Goal: Information Seeking & Learning: Learn about a topic

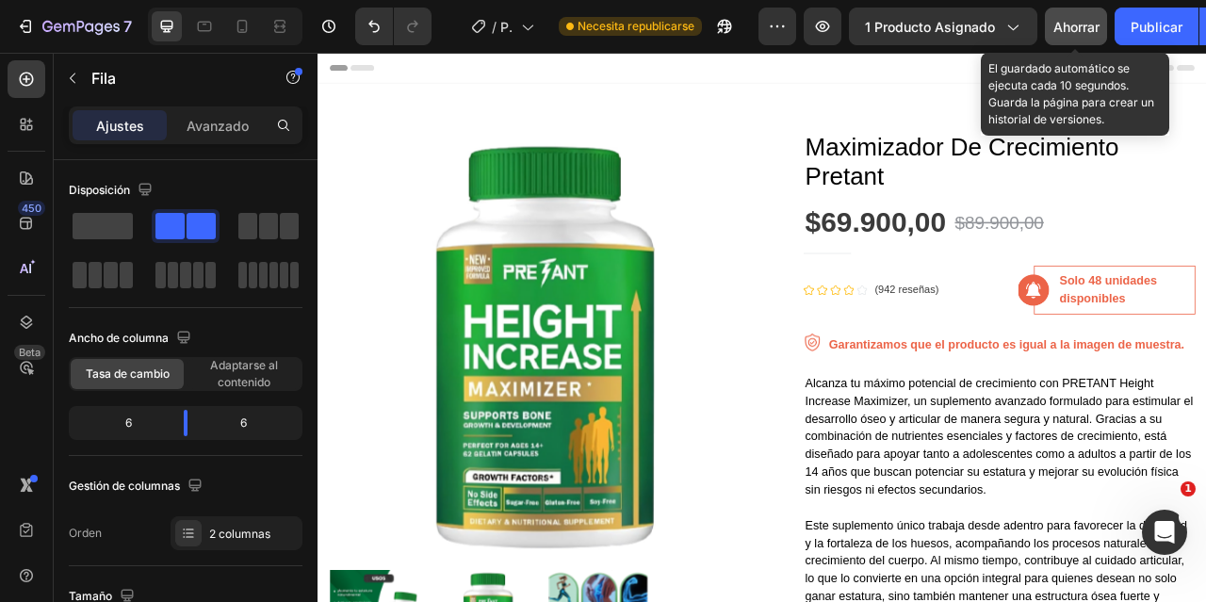
click at [1078, 31] on font "Ahorrar" at bounding box center [1076, 27] width 46 height 16
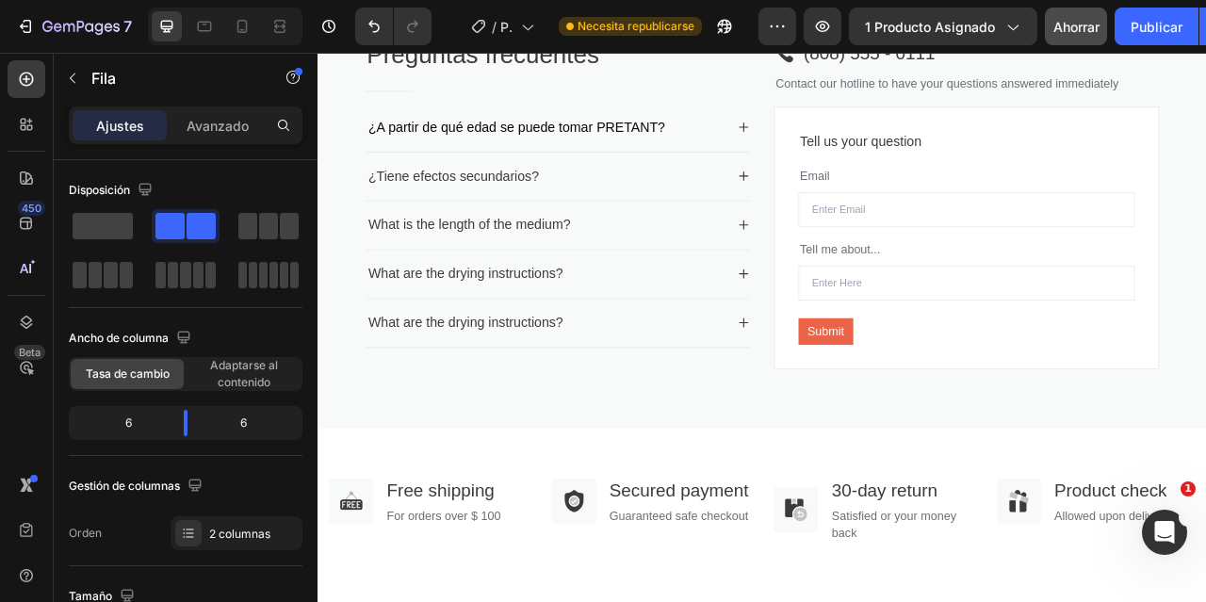
scroll to position [2629, 0]
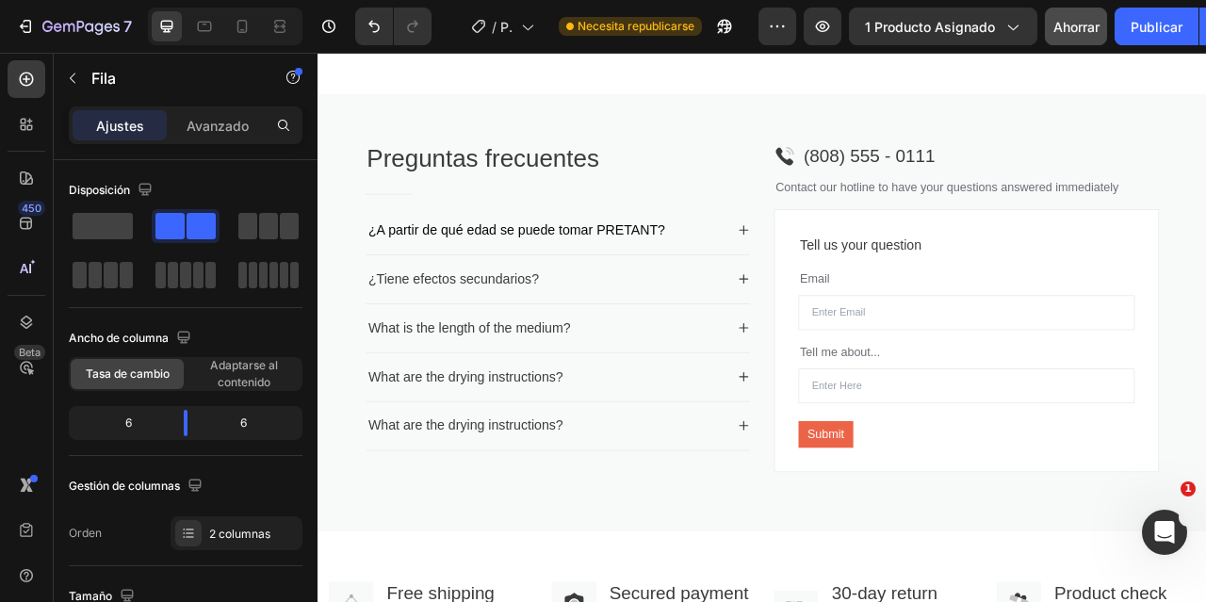
click at [714, 280] on span "¿A partir de qué edad se puede tomar PRETANT?" at bounding box center [570, 277] width 378 height 19
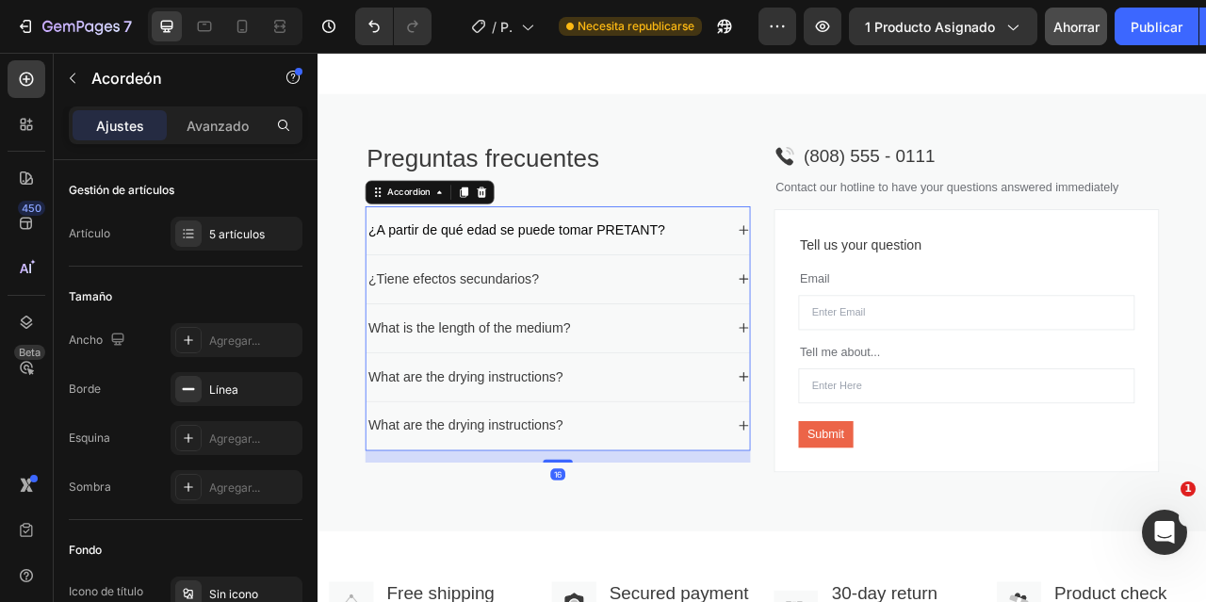
click at [562, 335] on p "¿Tiene efectos secundarios?" at bounding box center [489, 340] width 217 height 25
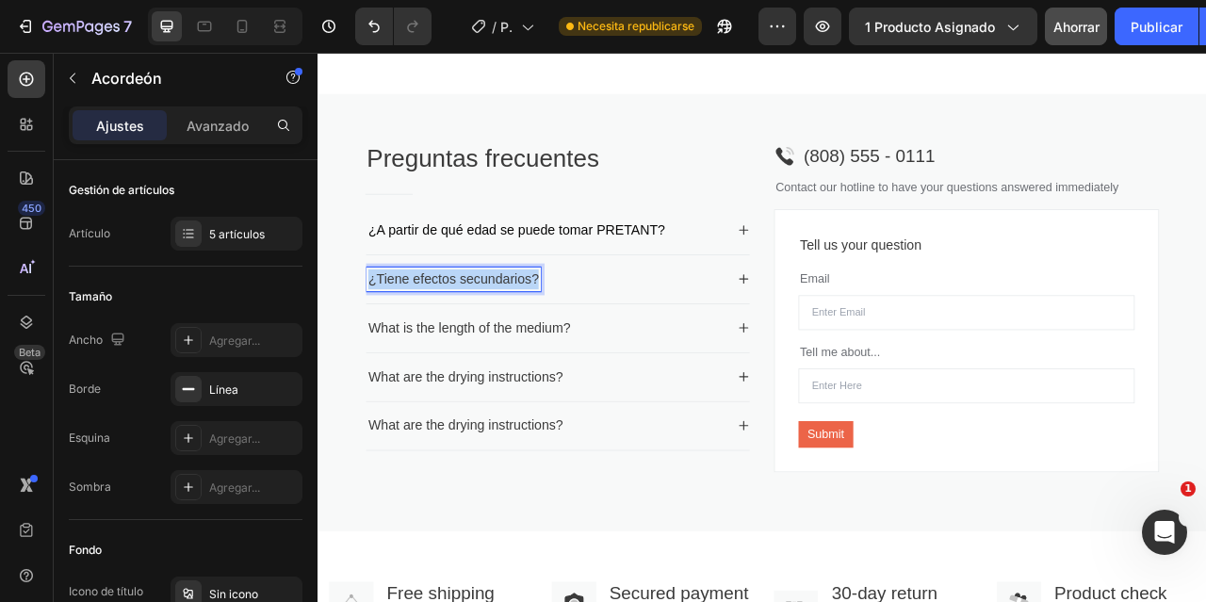
click at [562, 335] on p "¿Tiene efectos secundarios?" at bounding box center [489, 340] width 217 height 25
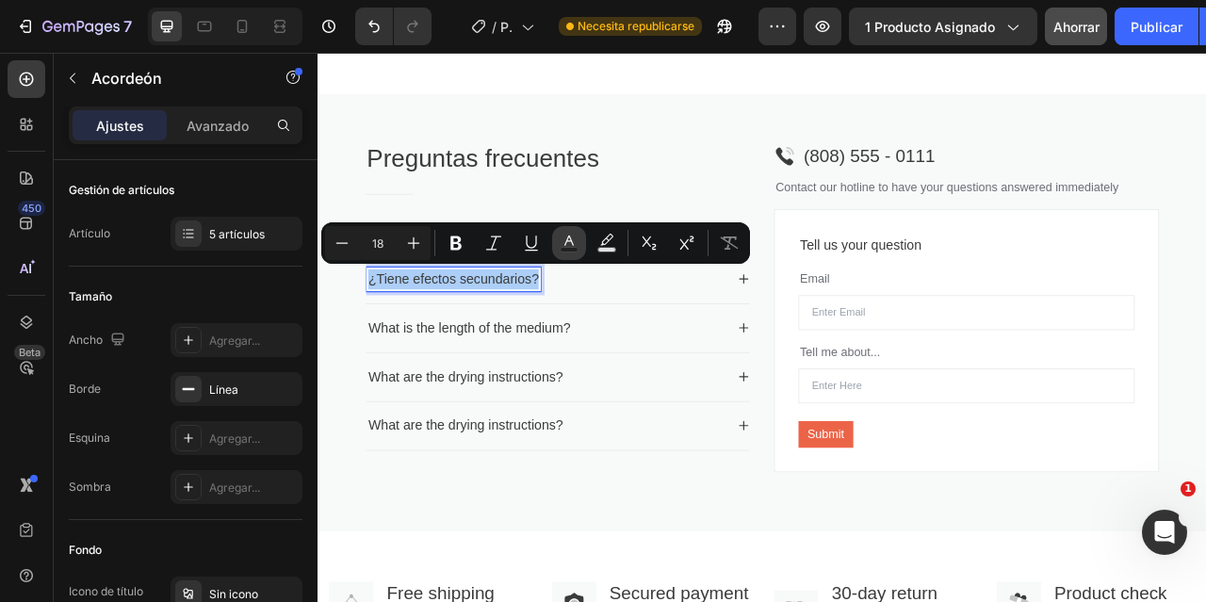
click at [568, 243] on icon "Editor contextual toolbar" at bounding box center [569, 243] width 19 height 19
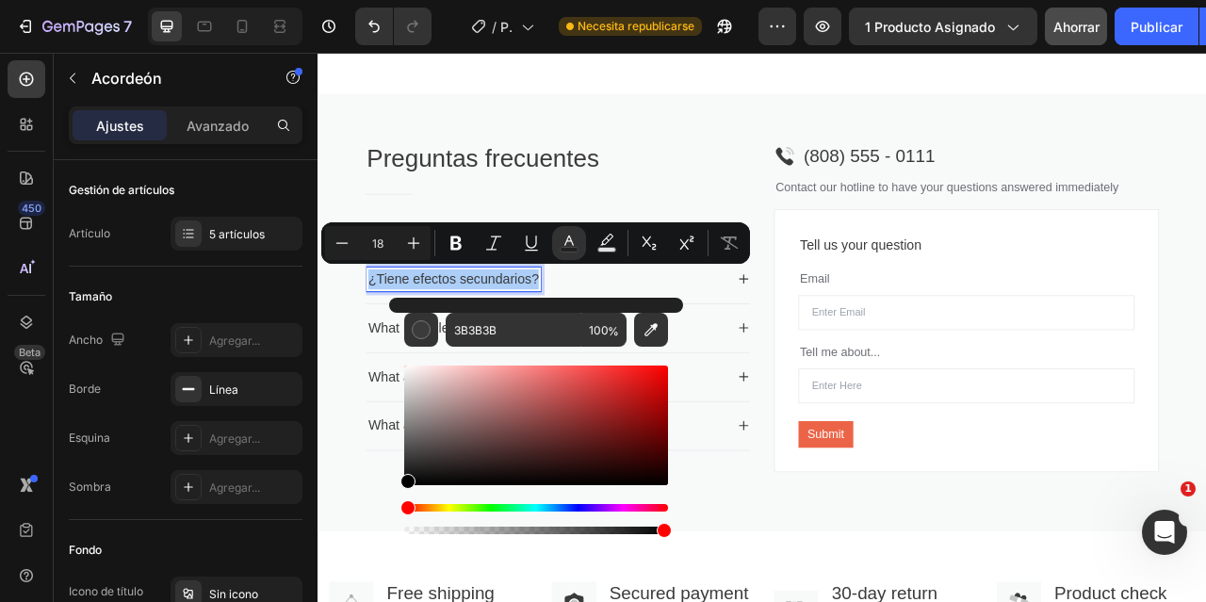
drag, startPoint x: 408, startPoint y: 462, endPoint x: 397, endPoint y: 488, distance: 28.7
click at [398, 488] on div "3B3B3B 100 %" at bounding box center [536, 418] width 294 height 240
type input "000000"
click at [729, 137] on div "Preguntas frecuentes Heading Title Line ¿A partir de qué edad se puede tomar PR…" at bounding box center [882, 383] width 1130 height 557
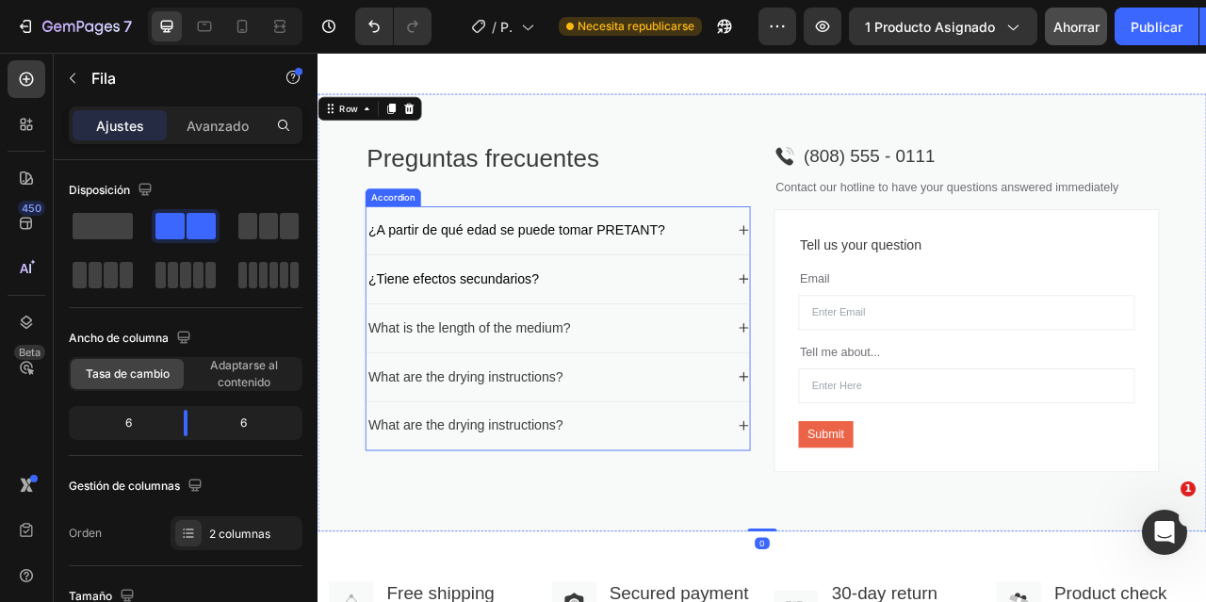
click at [786, 328] on div "¿Tiene efectos secundarios?" at bounding box center [608, 340] width 458 height 31
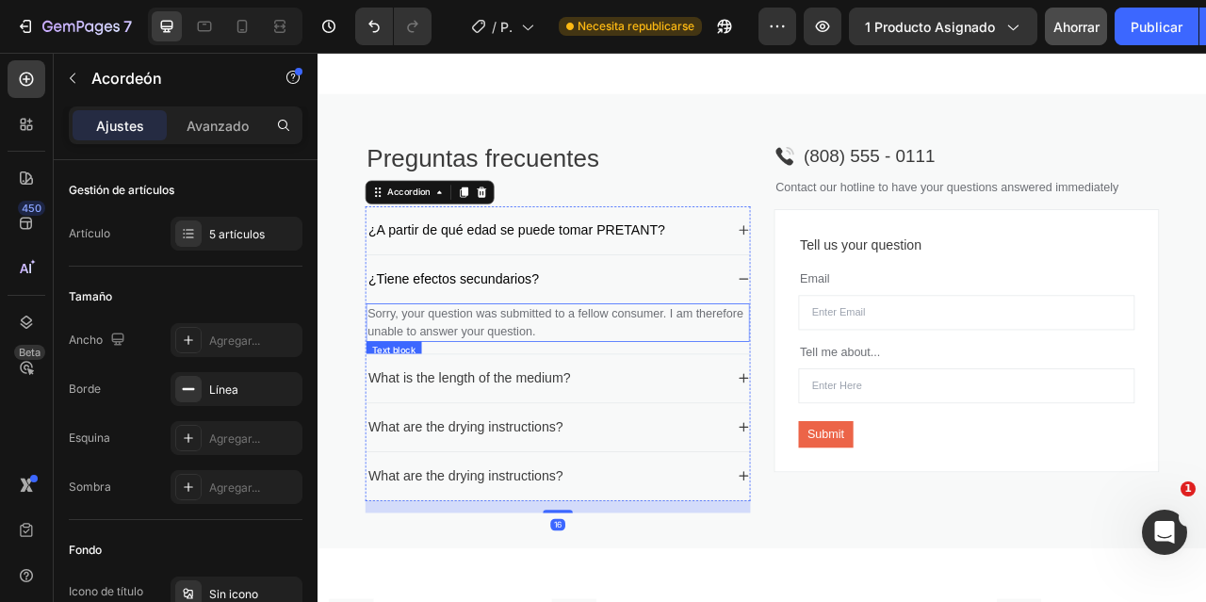
click at [574, 394] on p "Sorry, your question was submitted to a fellow consumer. I am therefore unable …" at bounding box center [623, 395] width 484 height 45
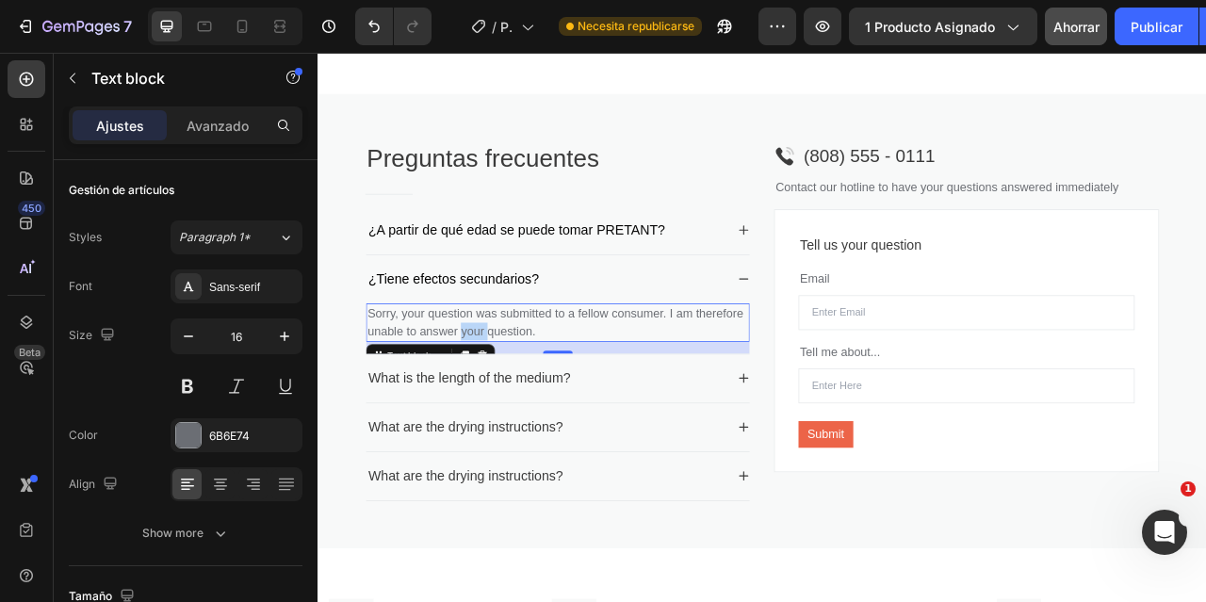
click at [574, 394] on p "Sorry, your question was submitted to a fellow consumer. I am therefore unable …" at bounding box center [623, 395] width 484 height 45
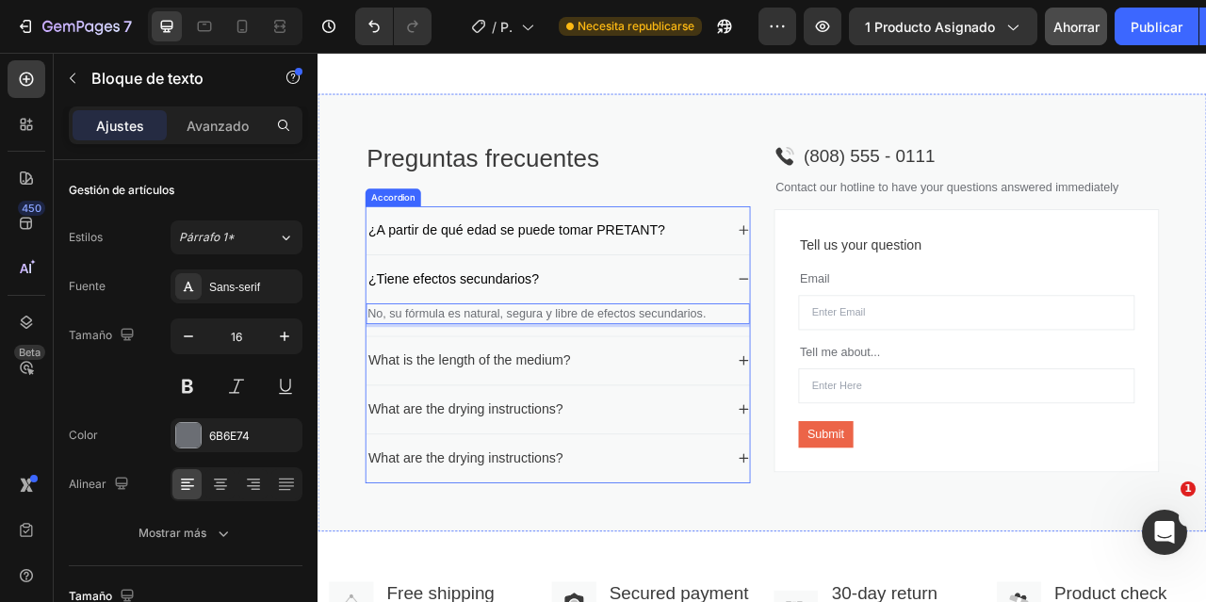
click at [566, 431] on p "What is the length of the medium?" at bounding box center [509, 443] width 257 height 25
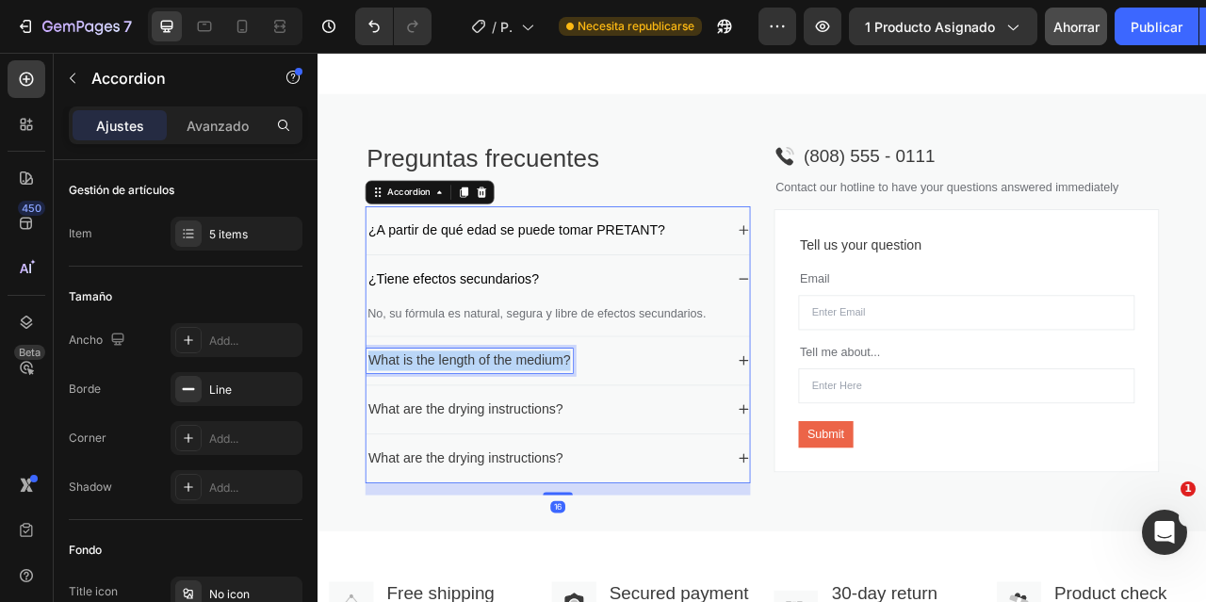
click at [566, 431] on p "What is the length of the medium?" at bounding box center [509, 443] width 257 height 25
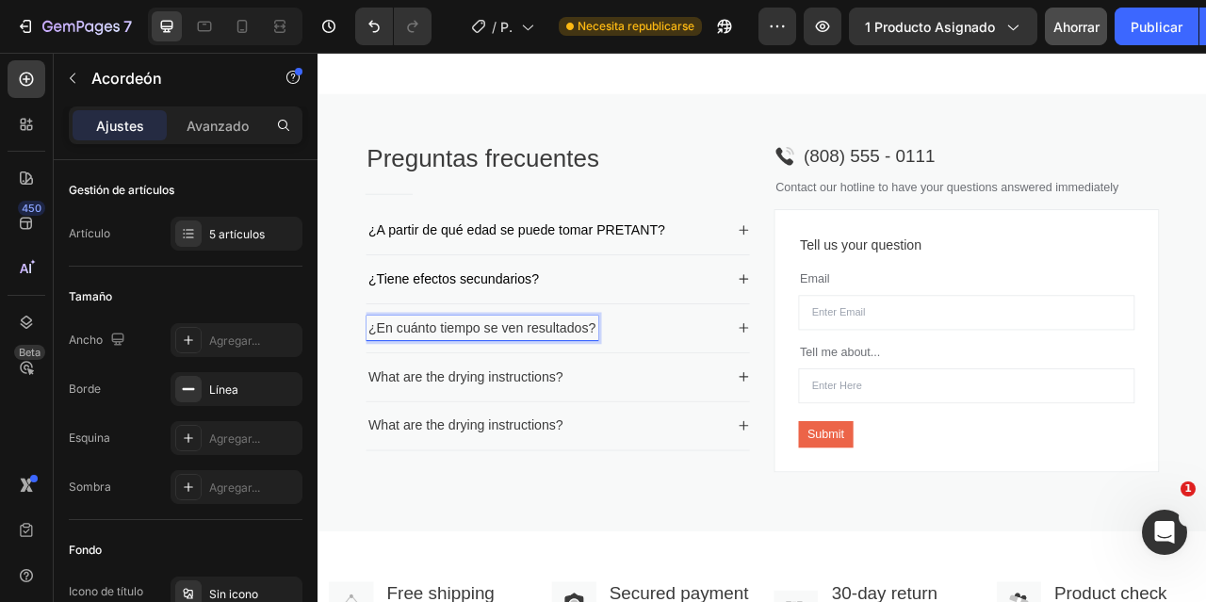
click at [574, 415] on p "¿En cuánto tiempo se ven resultados?" at bounding box center [525, 402] width 289 height 25
click at [574, 430] on div "¿A partir de qué edad se puede tomar PRETANT? ¿Tiene efectos secundarios? No, s…" at bounding box center [623, 403] width 490 height 311
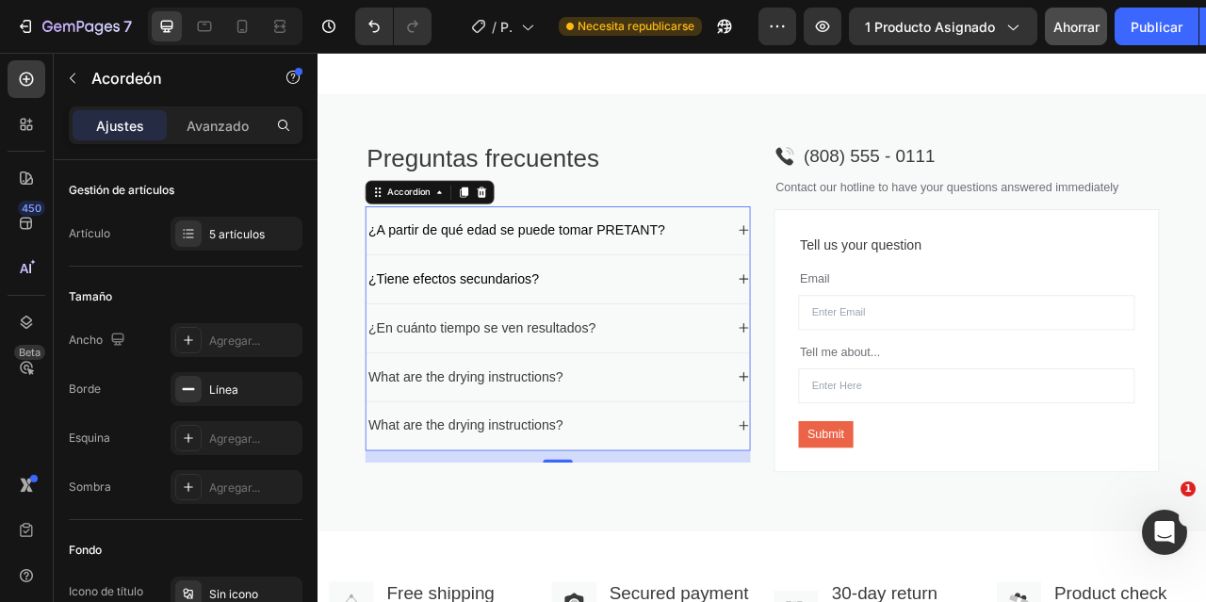
click at [570, 390] on p "¿En cuánto tiempo se ven resultados?" at bounding box center [525, 402] width 289 height 25
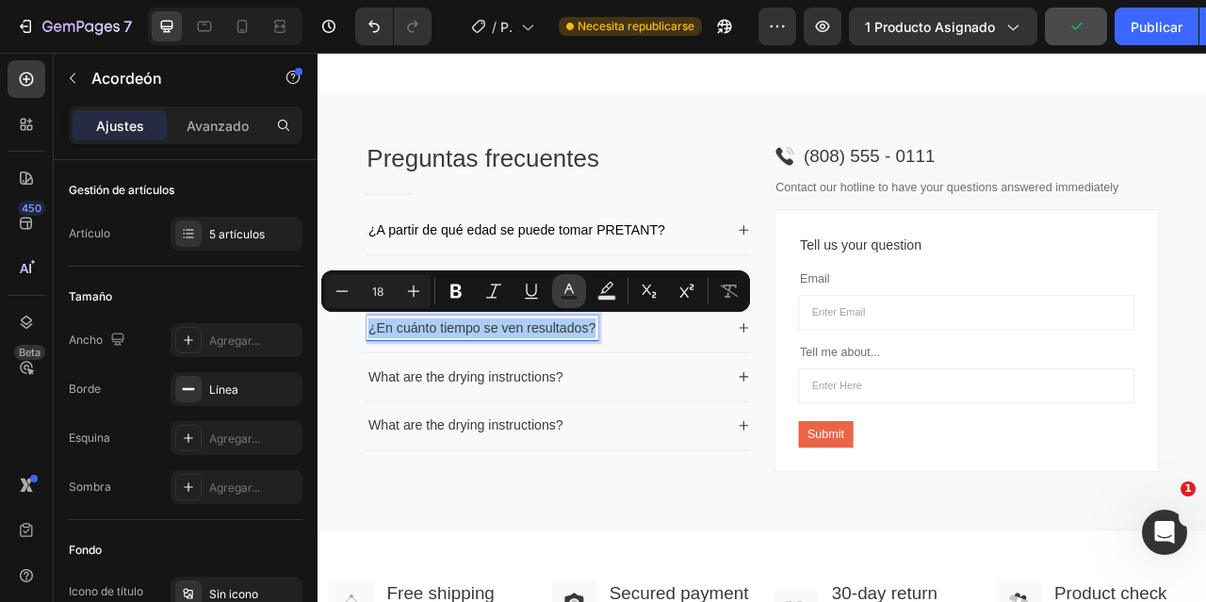
click at [578, 290] on button "Text Color" at bounding box center [569, 291] width 34 height 34
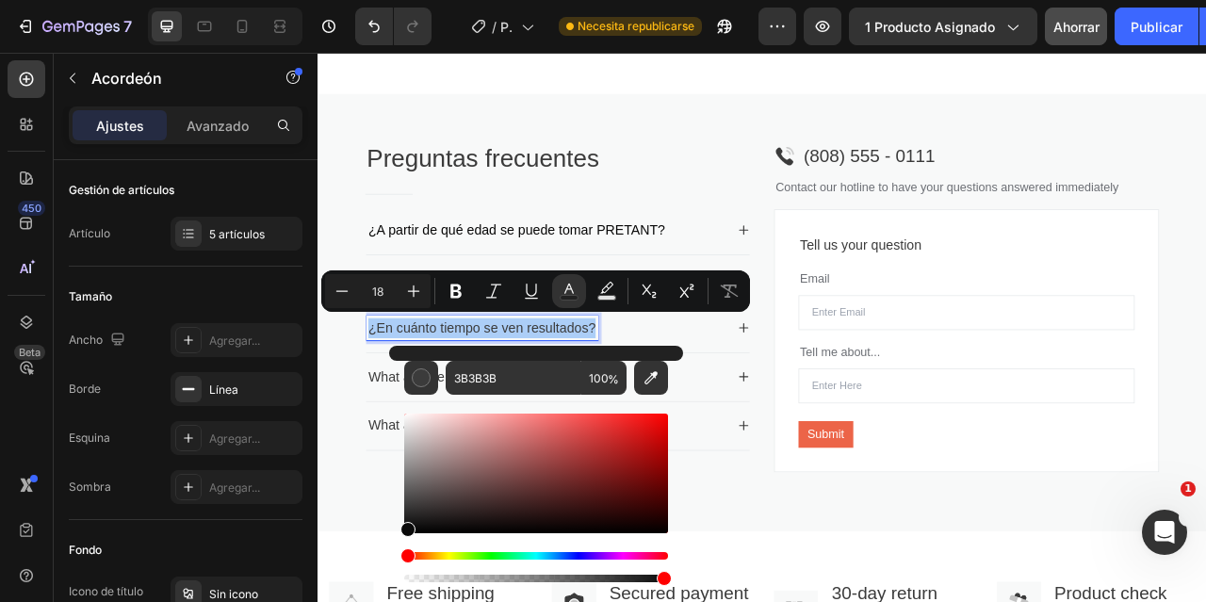
drag, startPoint x: 406, startPoint y: 508, endPoint x: 391, endPoint y: 528, distance: 24.9
click at [391, 528] on div "3B3B3B 100 %" at bounding box center [536, 466] width 294 height 240
type input "0A0A0A"
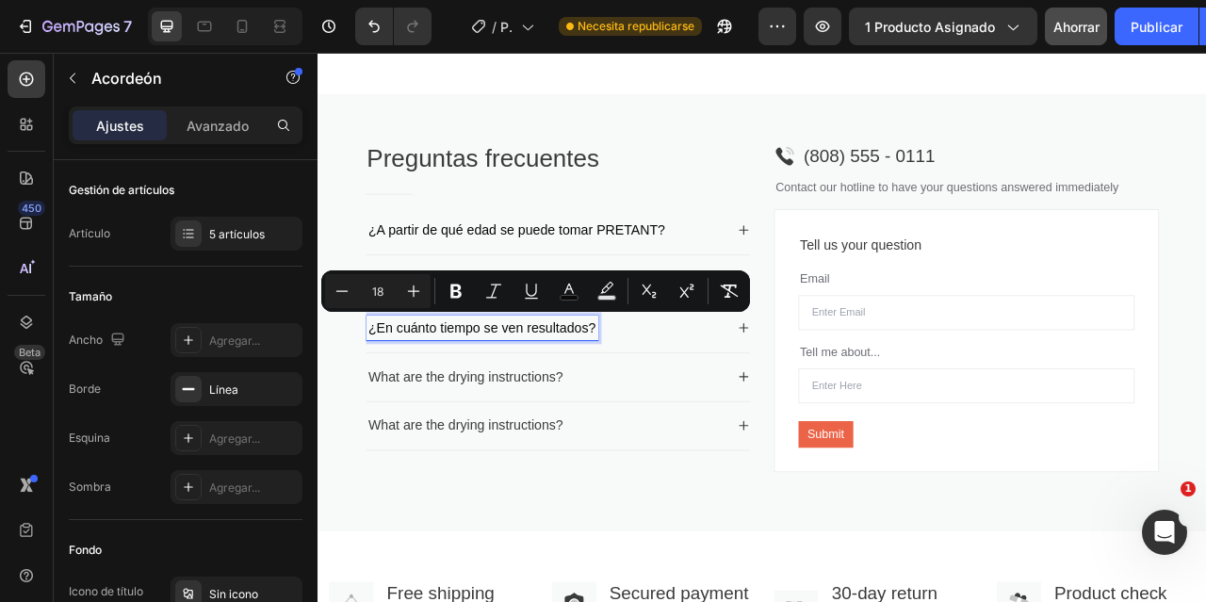
click at [763, 398] on div "¿En cuánto tiempo se ven resultados?" at bounding box center [608, 402] width 458 height 31
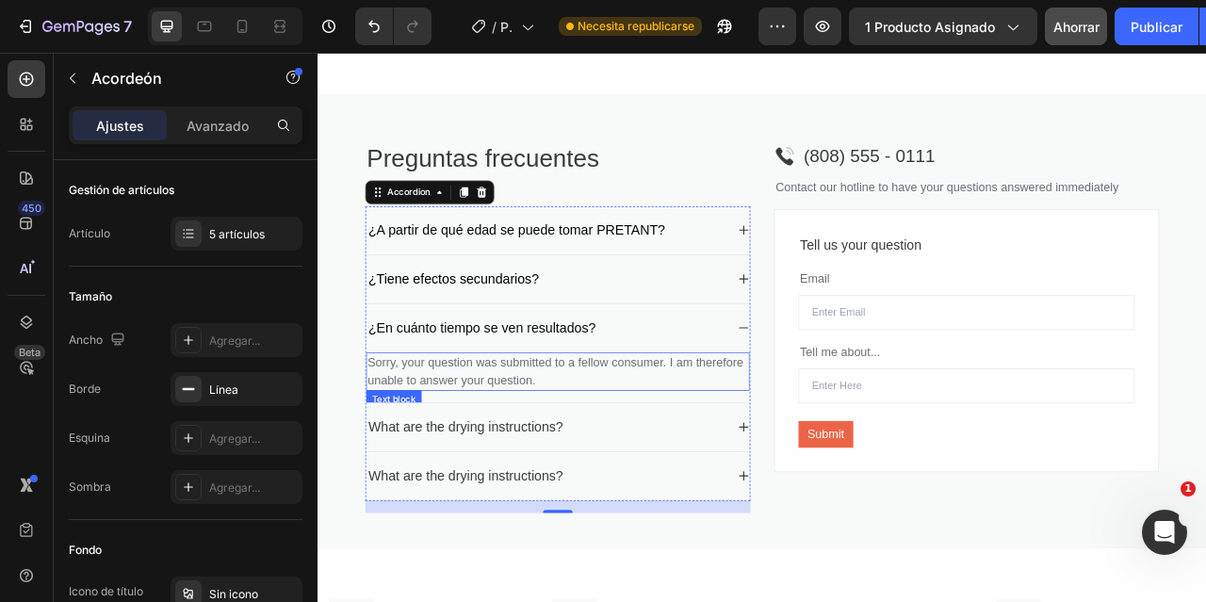
click at [593, 441] on p "Sorry, your question was submitted to a fellow consumer. I am therefore unable …" at bounding box center [623, 457] width 484 height 45
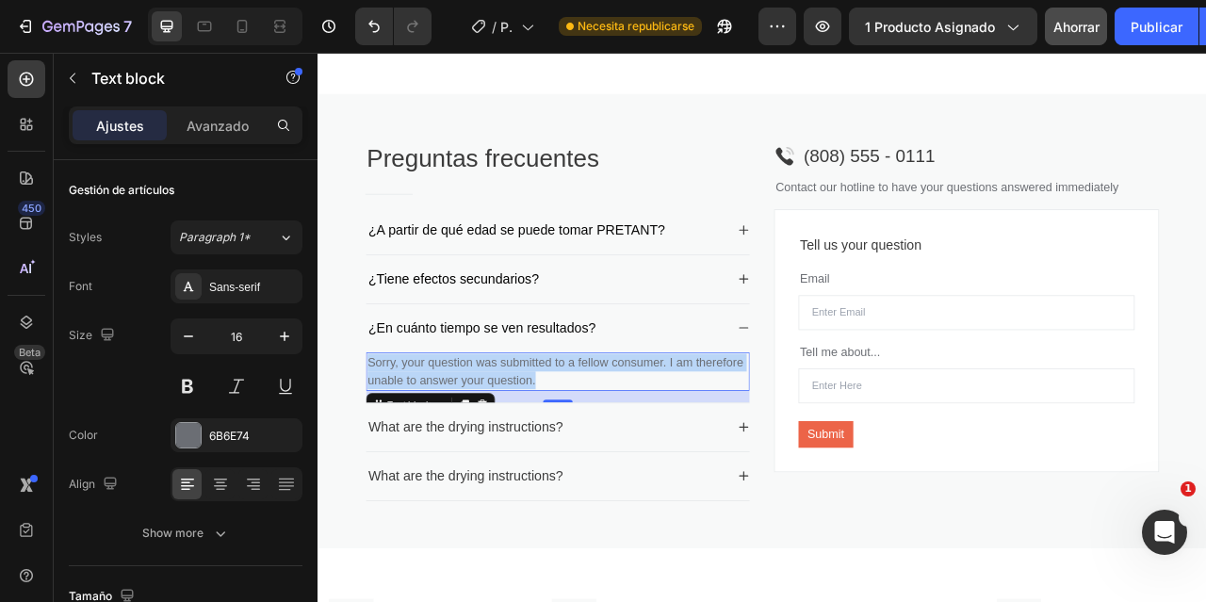
click at [593, 441] on p "Sorry, your question was submitted to a fellow consumer. I am therefore unable …" at bounding box center [623, 457] width 484 height 45
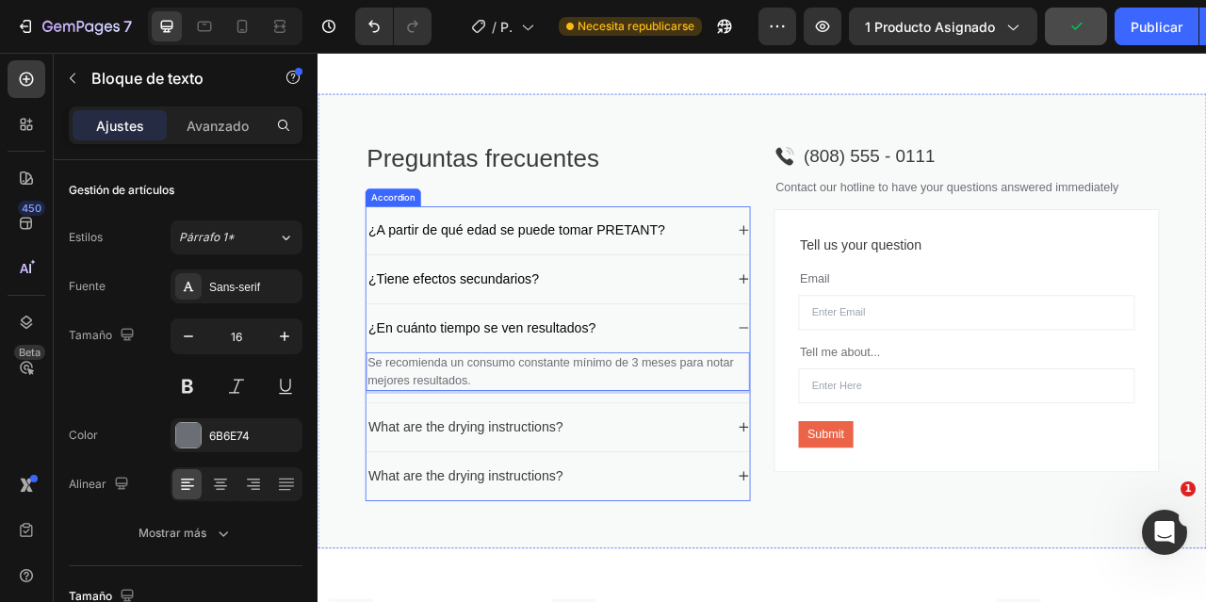
click at [787, 400] on div "¿En cuánto tiempo se ven resultados?" at bounding box center [608, 402] width 458 height 31
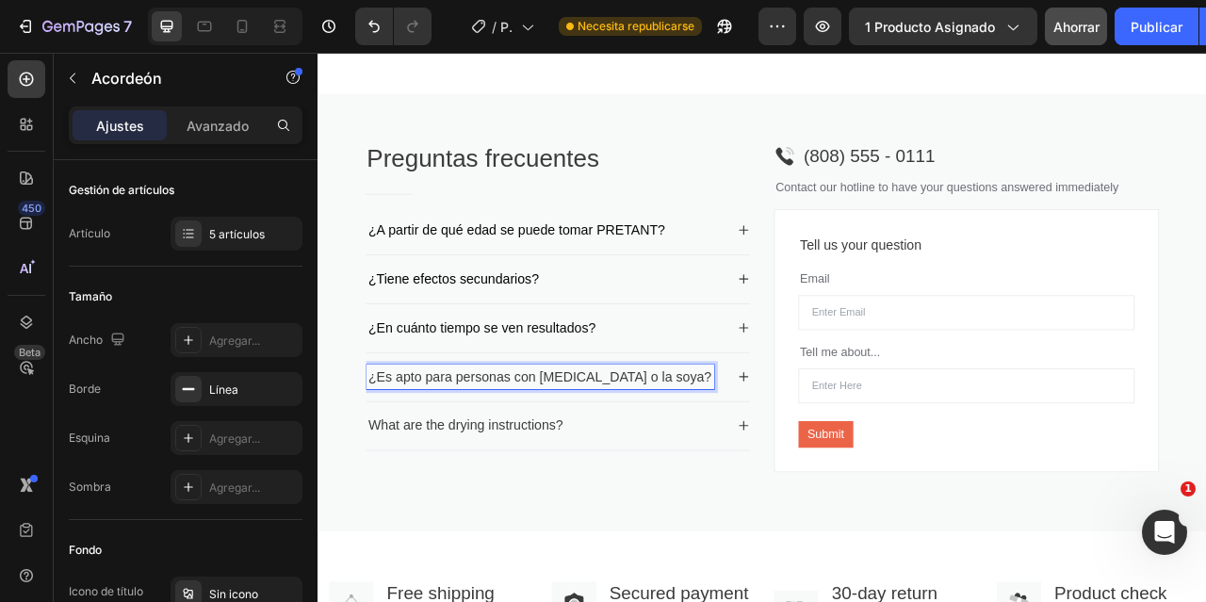
click at [582, 460] on p "¿Es apto para personas con [MEDICAL_DATA] o la soya?" at bounding box center [599, 464] width 437 height 25
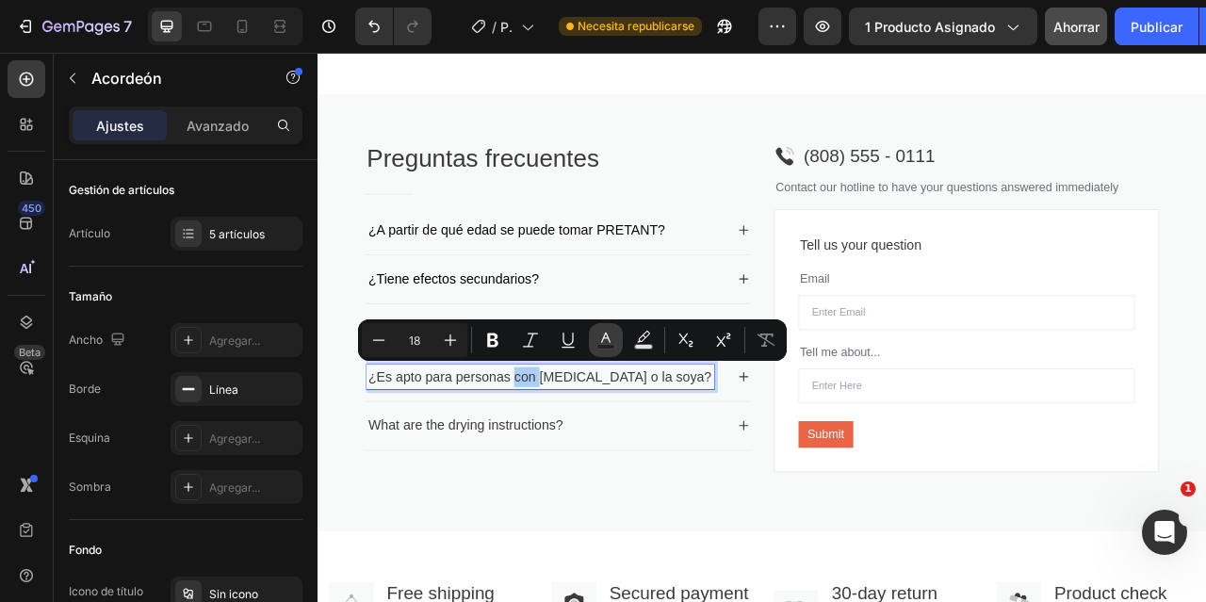
click at [602, 340] on icon "Editor contextual toolbar" at bounding box center [605, 338] width 9 height 10
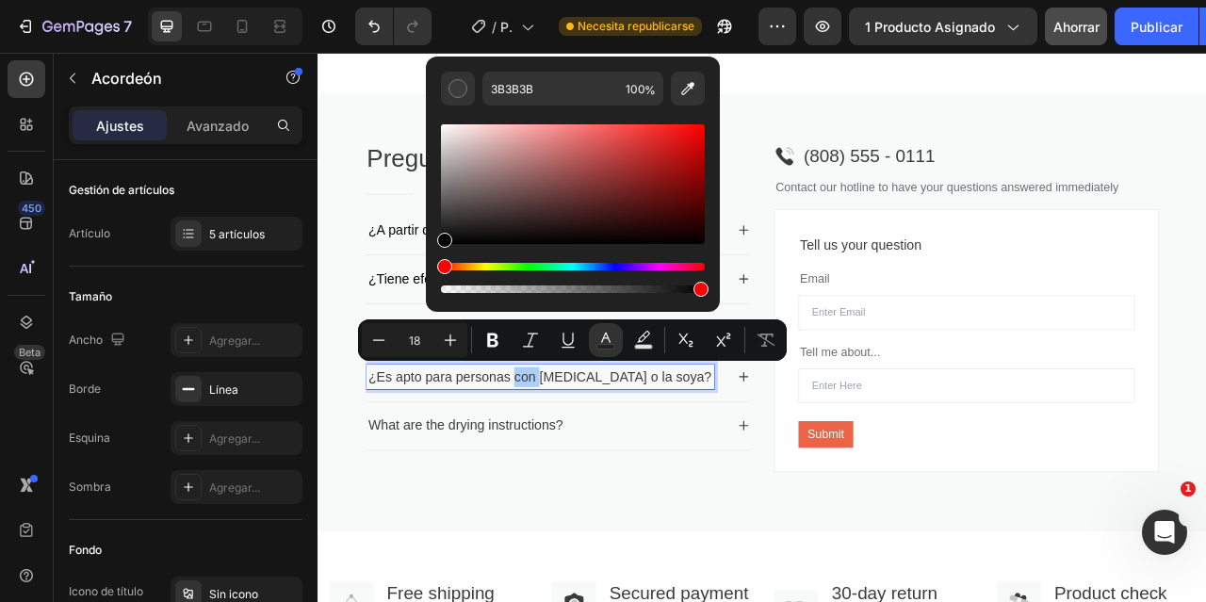
drag, startPoint x: 761, startPoint y: 269, endPoint x: 448, endPoint y: 306, distance: 314.9
type input "000000"
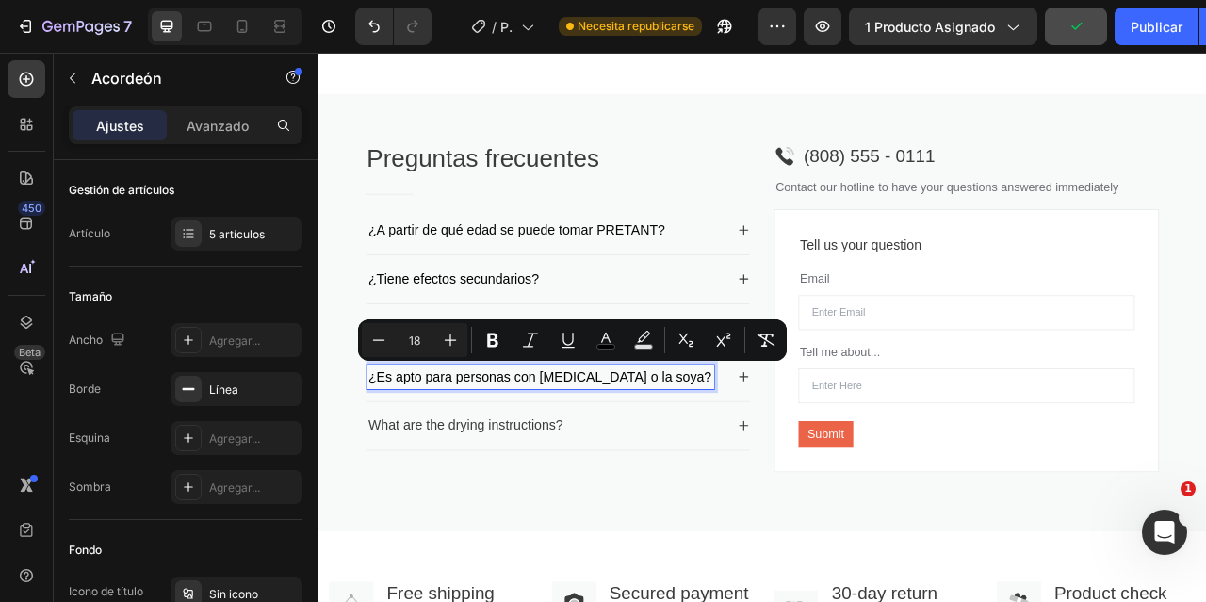
click at [531, 478] on p "¿Es apto para personas con [MEDICAL_DATA] o la soya?" at bounding box center [599, 464] width 437 height 25
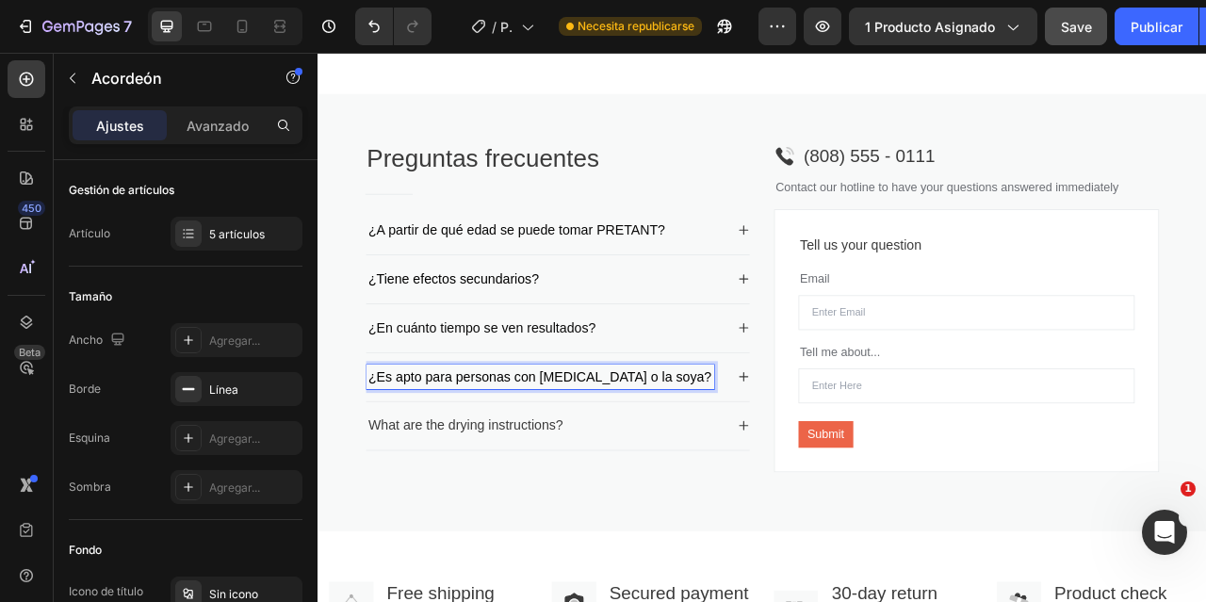
click at [863, 469] on div "Preguntas frecuentes Heading Title Line ¿A partir de qué edad se puede tomar PR…" at bounding box center [882, 383] width 1130 height 557
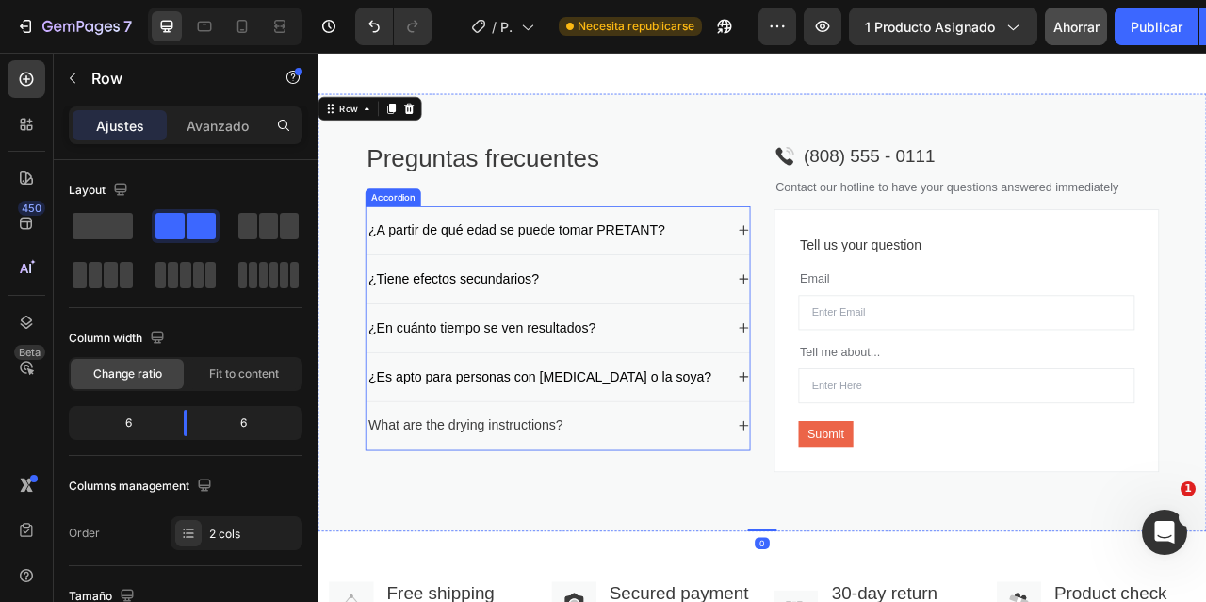
click at [855, 467] on icon at bounding box center [859, 464] width 15 height 15
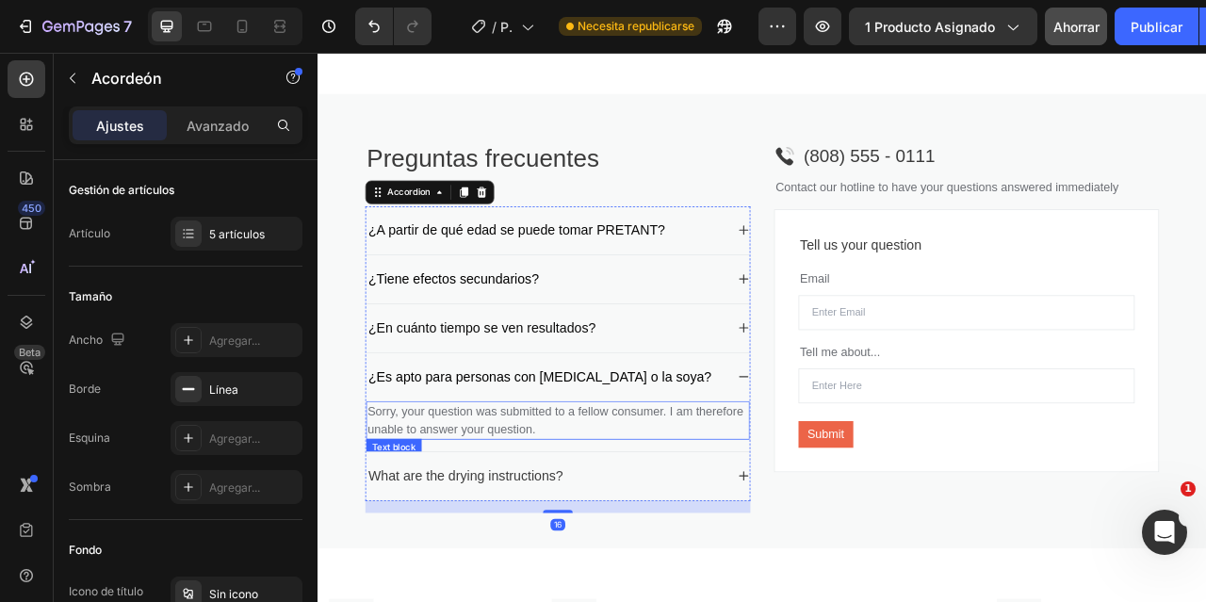
click at [552, 533] on p "Sorry, your question was submitted to a fellow consumer. I am therefore unable …" at bounding box center [623, 519] width 484 height 45
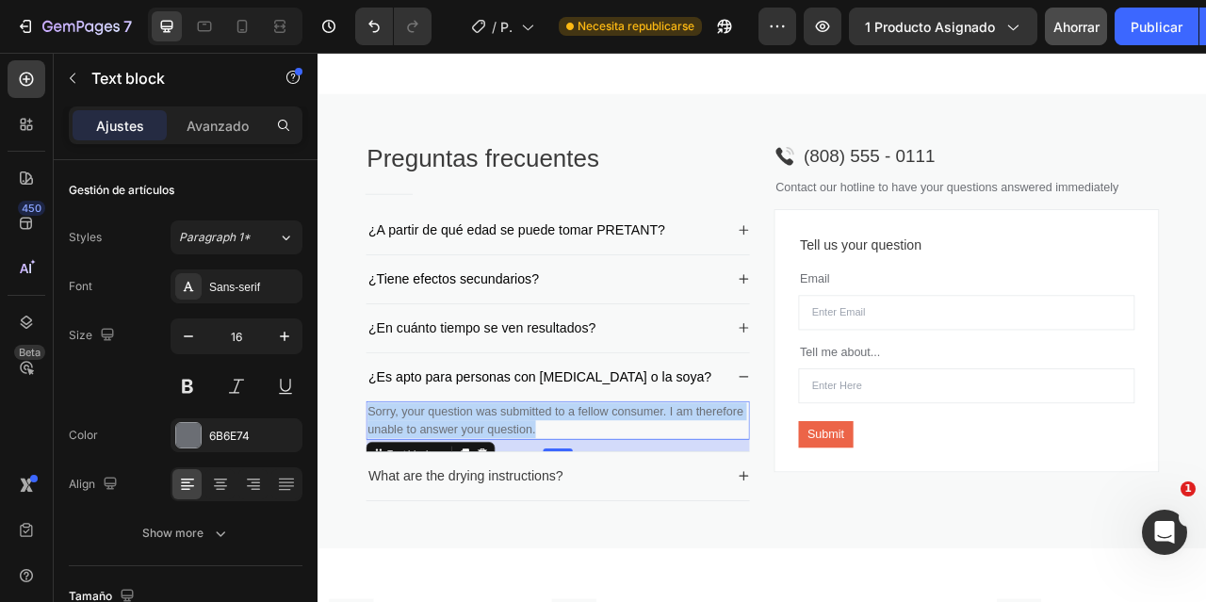
click at [552, 533] on p "Sorry, your question was submitted to a fellow consumer. I am therefore unable …" at bounding box center [623, 519] width 484 height 45
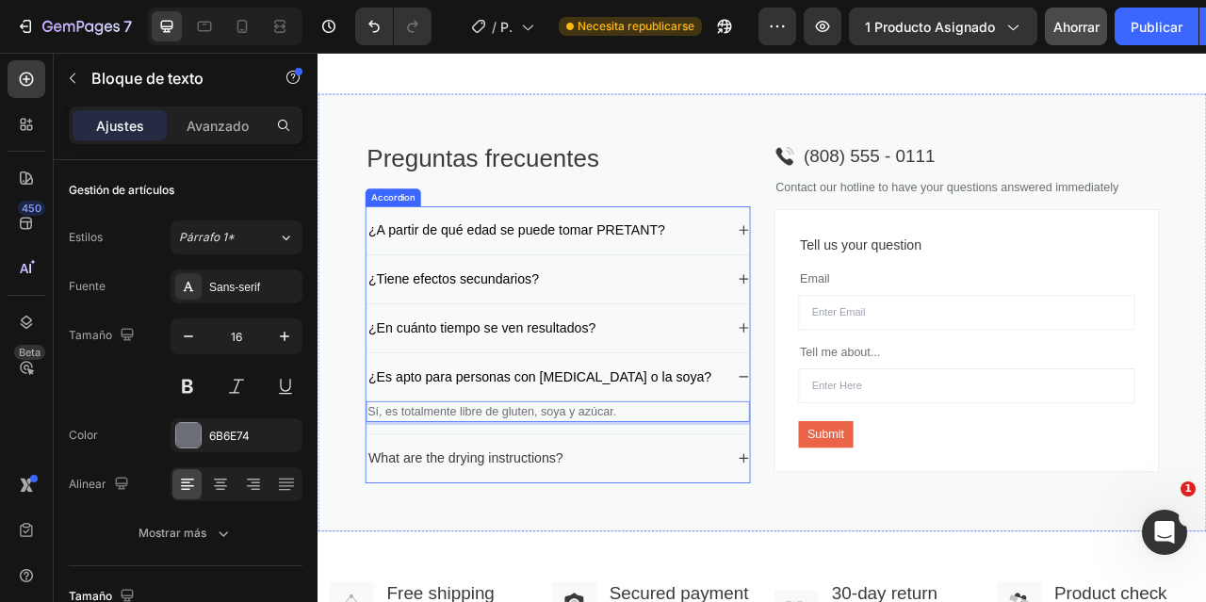
click at [553, 581] on p "What are the drying instructions?" at bounding box center [505, 568] width 248 height 25
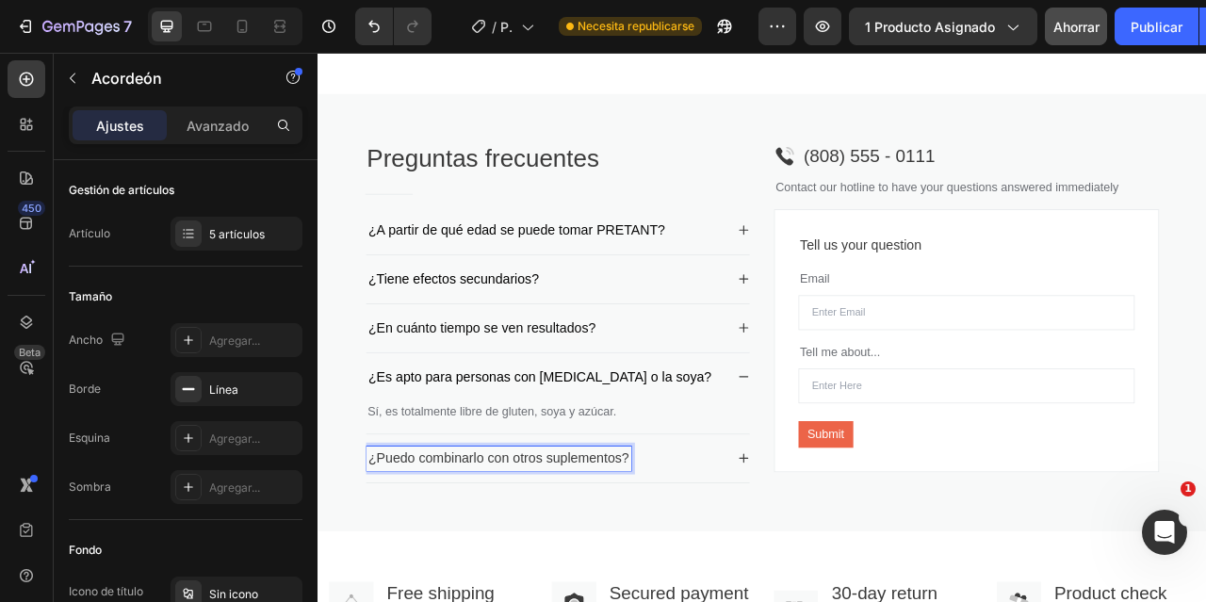
click at [528, 581] on p "¿Puedo combinarlo con otros suplementos?" at bounding box center [547, 568] width 332 height 25
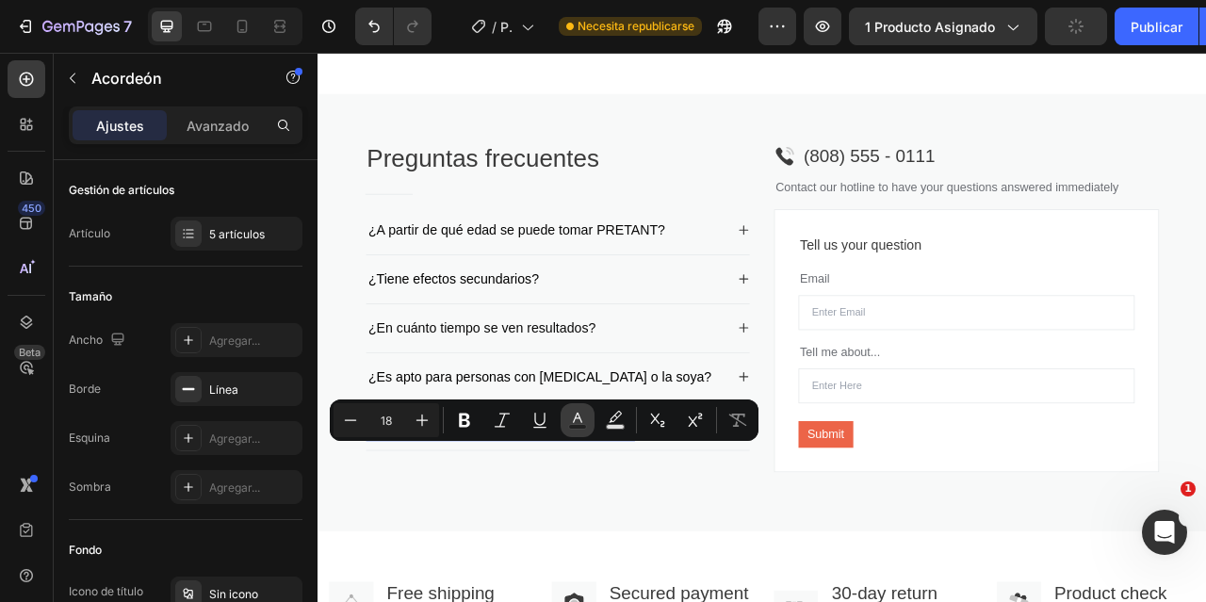
click at [575, 426] on rect "Editor contextual toolbar" at bounding box center [578, 427] width 18 height 5
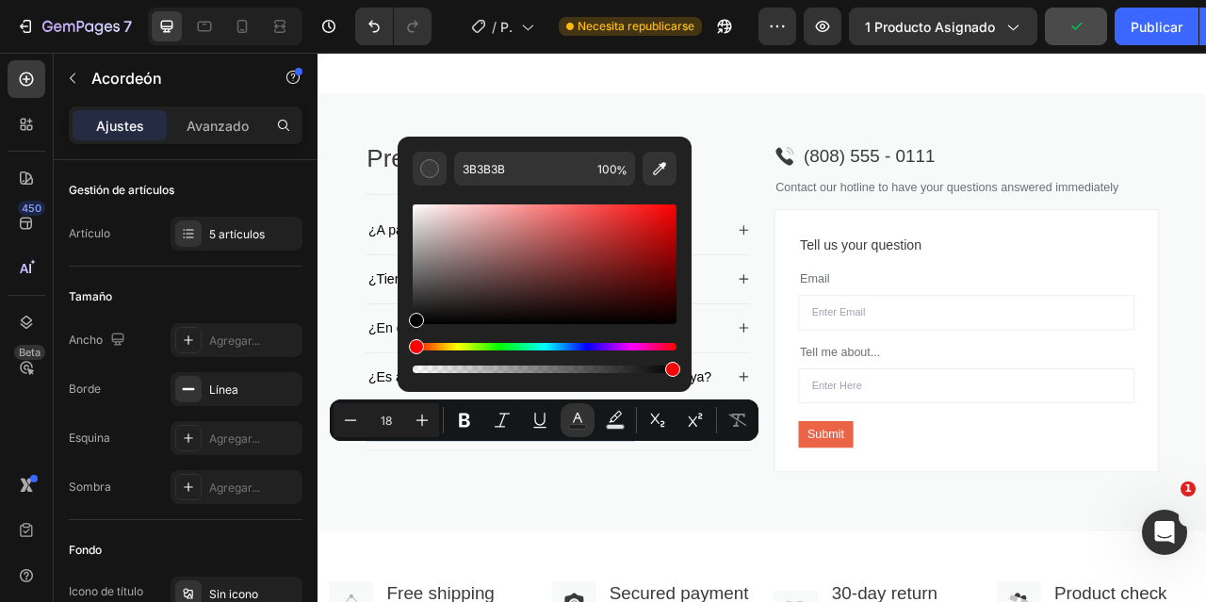
drag, startPoint x: 414, startPoint y: 299, endPoint x: 221, endPoint y: 539, distance: 308.2
click at [400, 365] on div "3B3B3B 100 %" at bounding box center [545, 257] width 294 height 240
type input "000000"
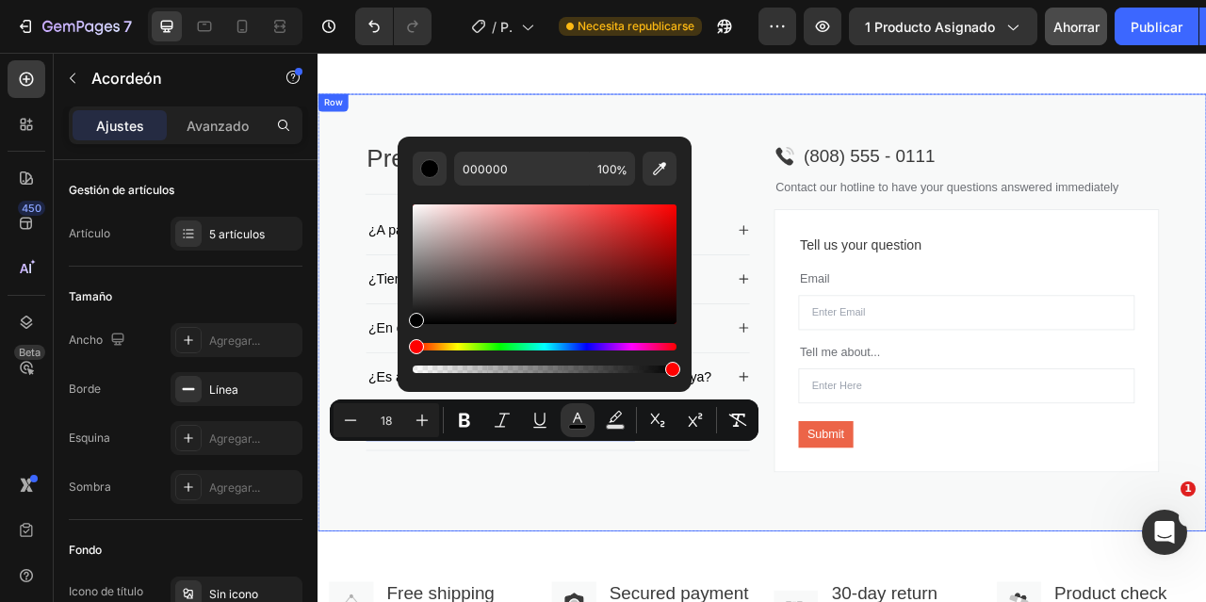
click at [540, 593] on div "Preguntas frecuentes Heading Title Line ¿A partir de qué edad se puede tomar PR…" at bounding box center [623, 390] width 490 height 451
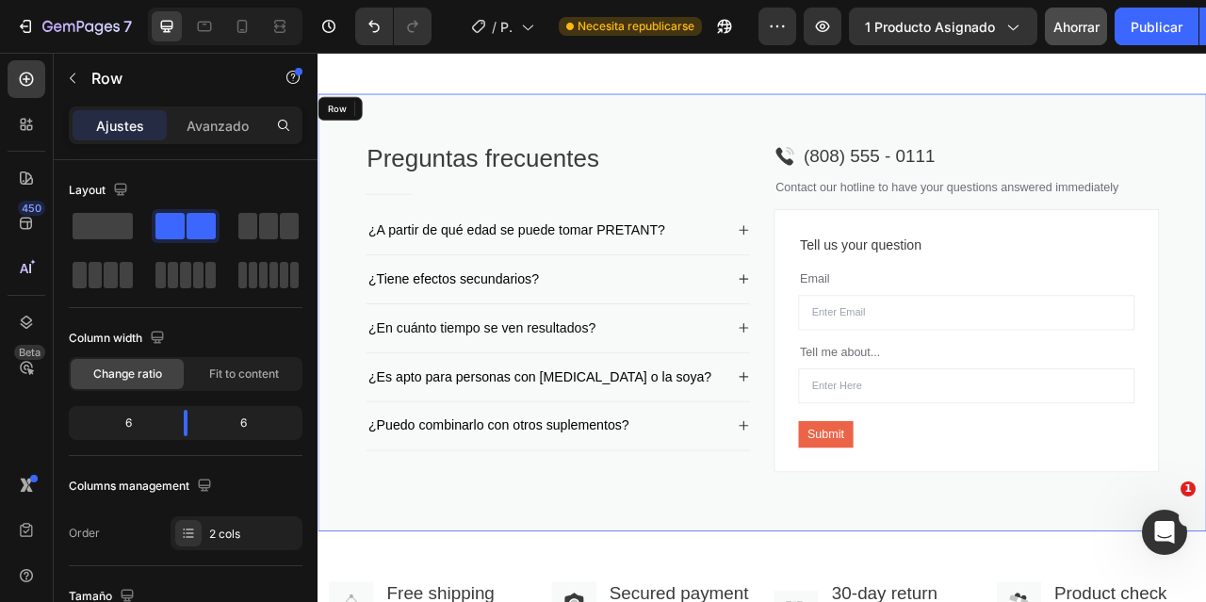
click at [569, 601] on div "Preguntas frecuentes Heading Title Line ¿A partir de qué edad se puede tomar PR…" at bounding box center [882, 383] width 1130 height 557
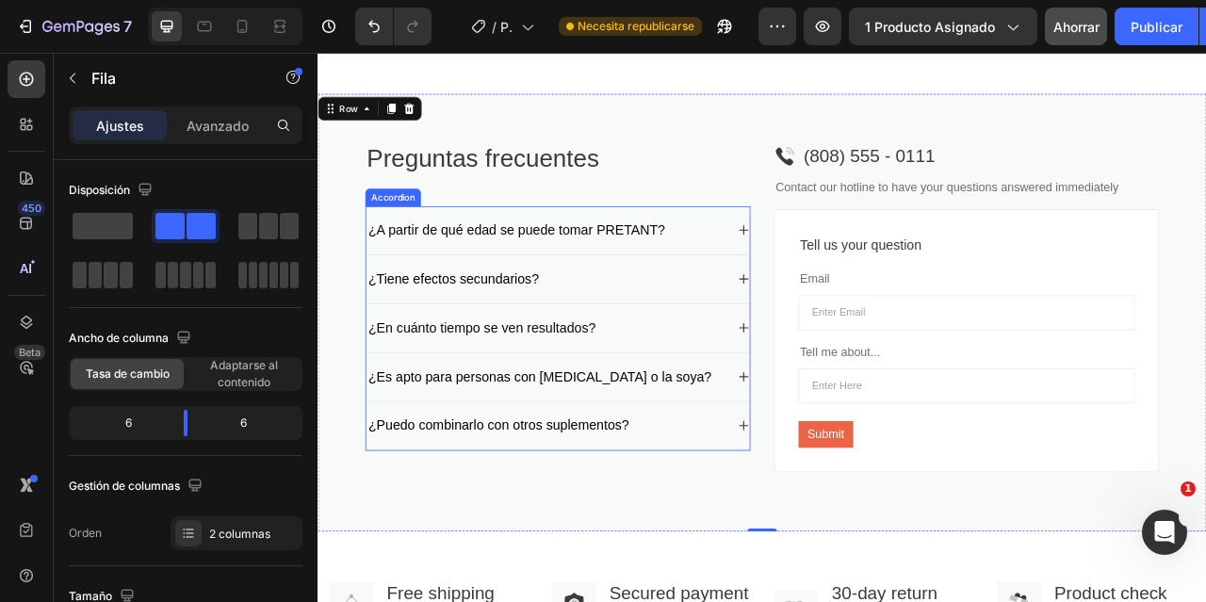
click at [720, 543] on div "¿Puedo combinarlo con otros suplementos?" at bounding box center [608, 526] width 458 height 31
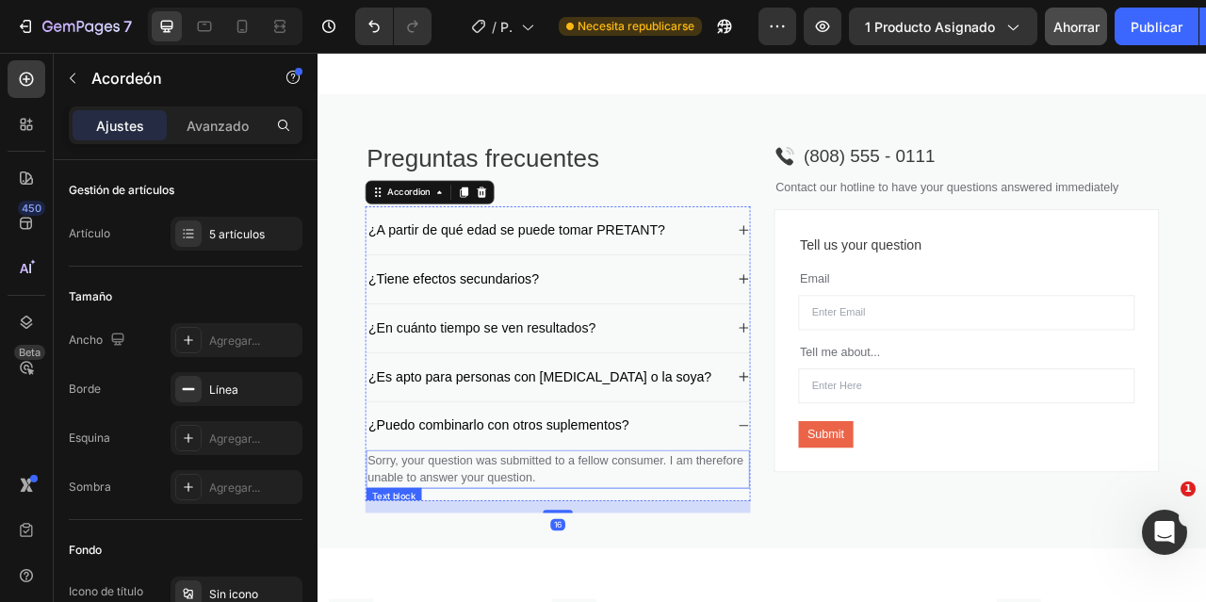
click at [602, 596] on p "Sorry, your question was submitted to a fellow consumer. I am therefore unable …" at bounding box center [623, 582] width 484 height 45
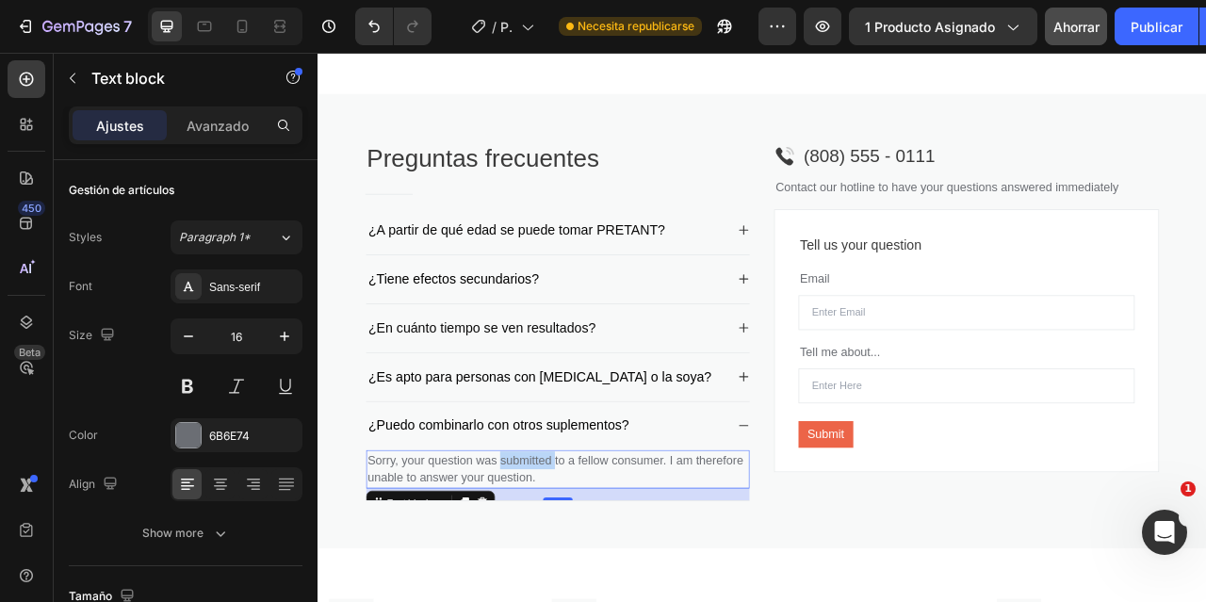
click at [602, 596] on p "Sorry, your question was submitted to a fellow consumer. I am therefore unable …" at bounding box center [623, 582] width 484 height 45
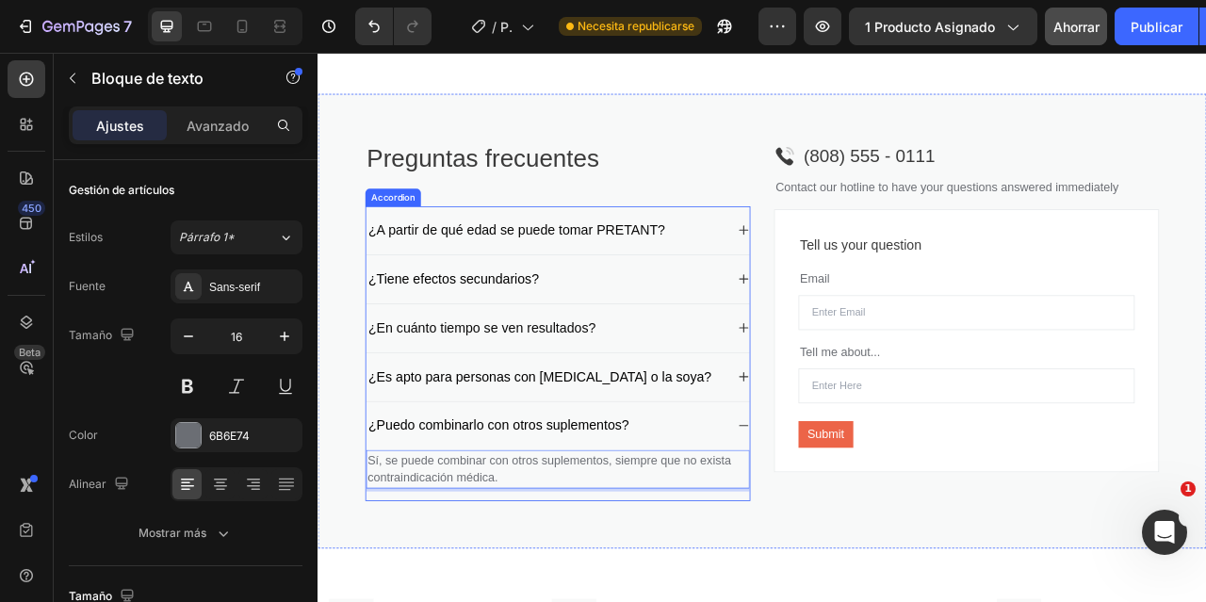
click at [705, 536] on span "¿Puedo combinarlo con otros suplementos?" at bounding box center [547, 526] width 332 height 19
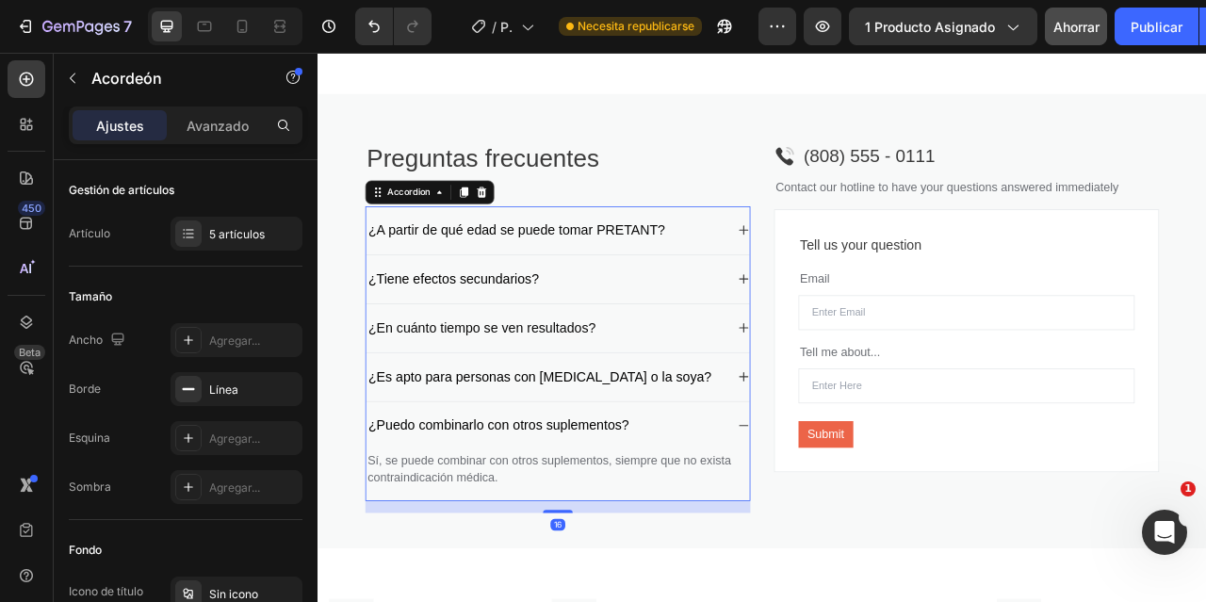
click at [777, 543] on div "¿Puedo combinarlo con otros suplementos?" at bounding box center [608, 526] width 458 height 31
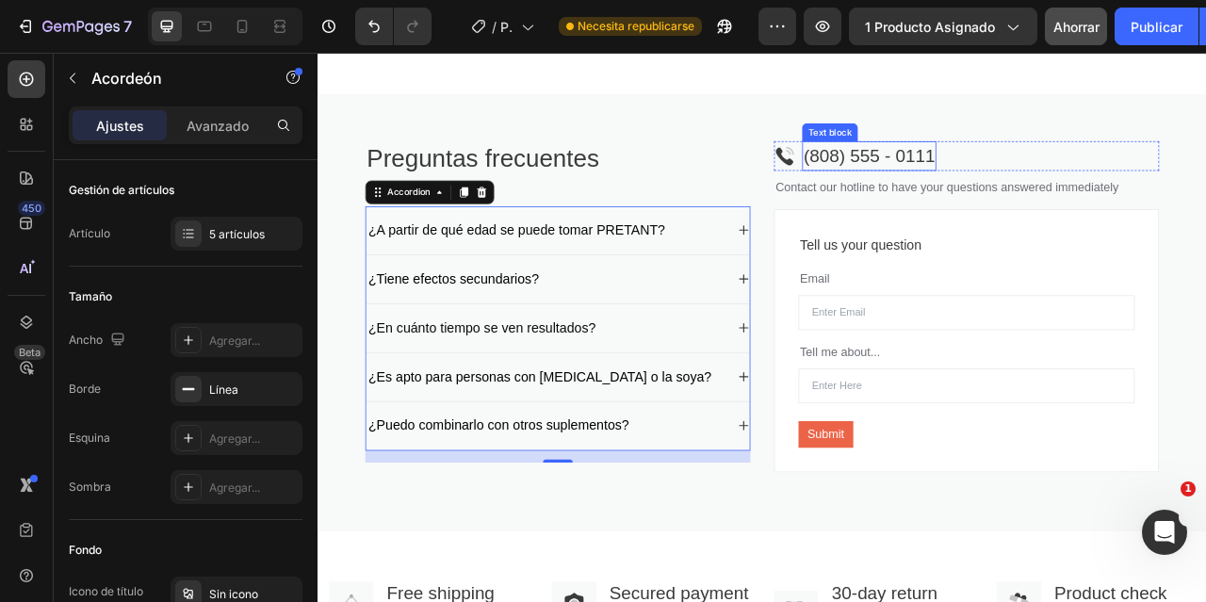
click at [1035, 170] on p "(808) 555 - 0111" at bounding box center [1018, 184] width 167 height 34
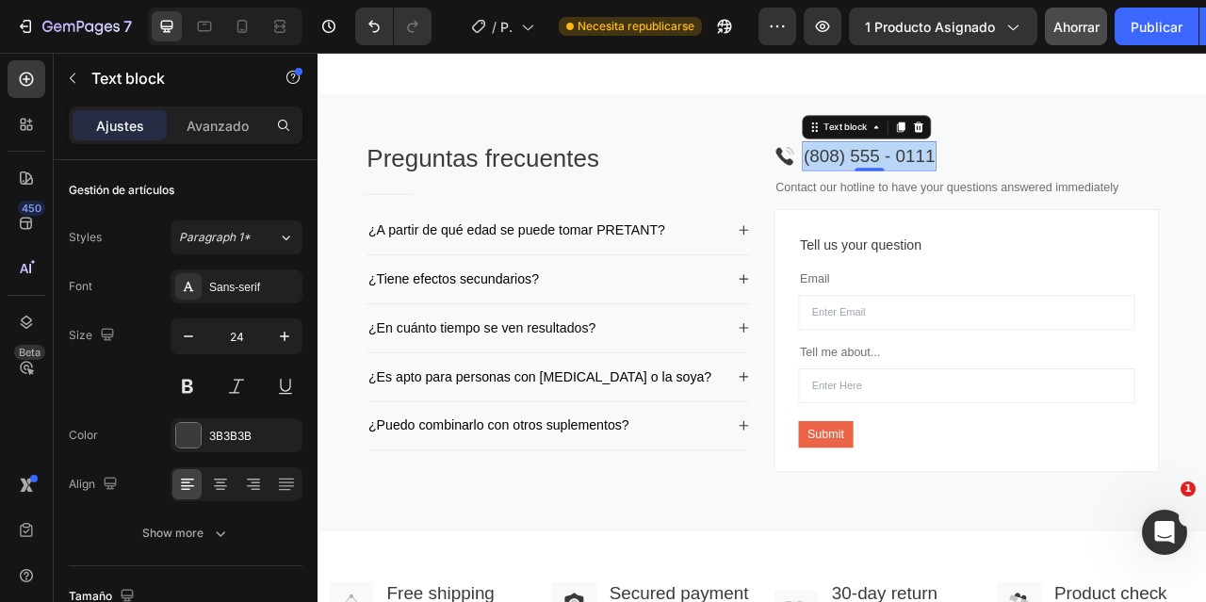
click at [1035, 170] on p "(808) 555 - 0111" at bounding box center [1018, 184] width 167 height 34
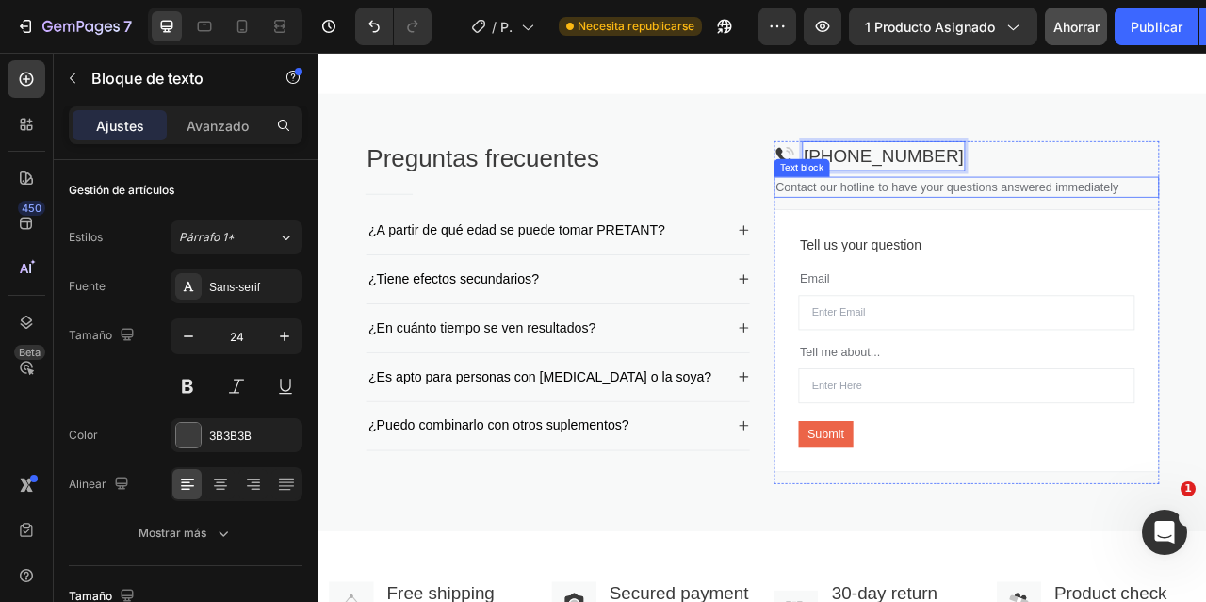
click at [988, 218] on p "Contact our hotline to have your questions answered immediately" at bounding box center [1143, 223] width 486 height 23
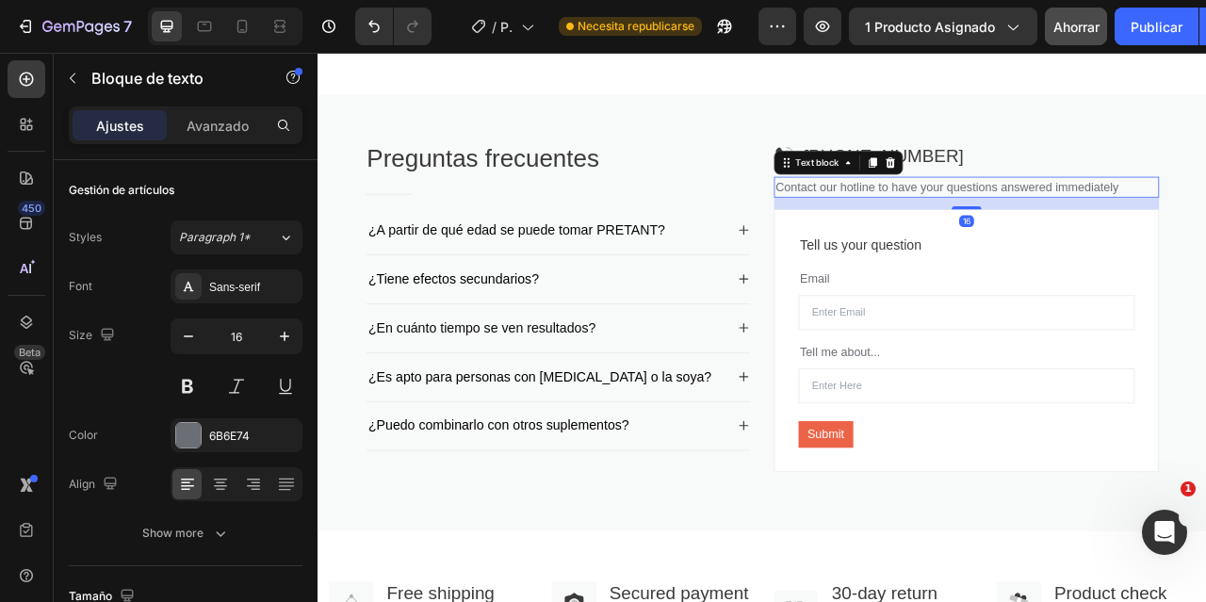
click at [988, 218] on p "Contact our hotline to have your questions answered immediately" at bounding box center [1143, 223] width 486 height 23
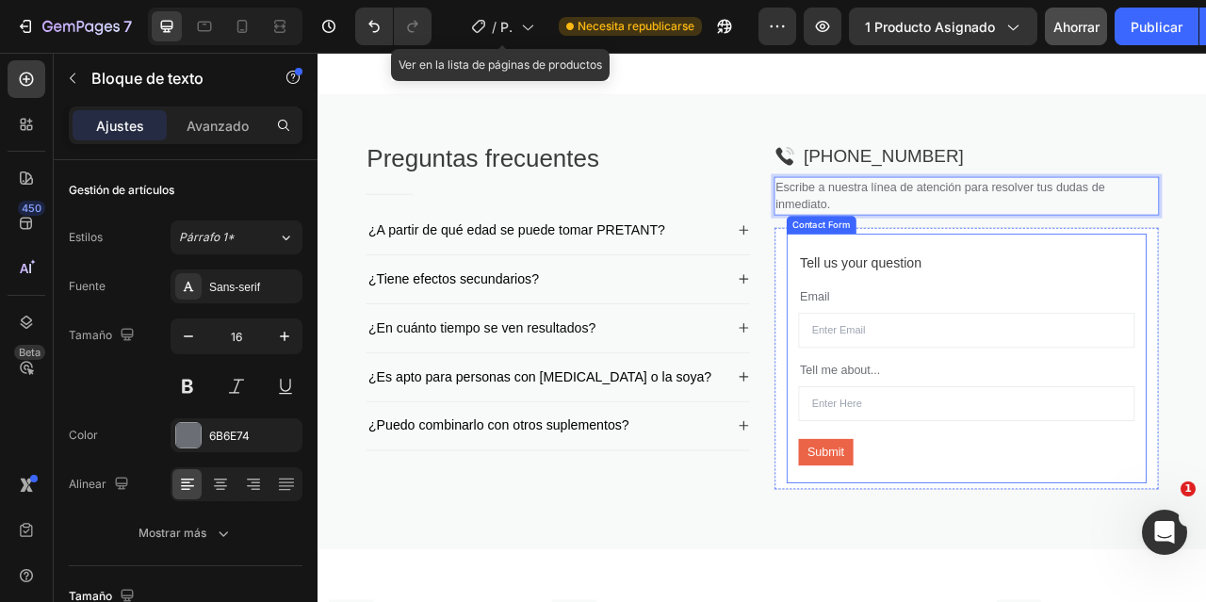
click at [1019, 313] on p "Tell us your question" at bounding box center [1143, 319] width 424 height 25
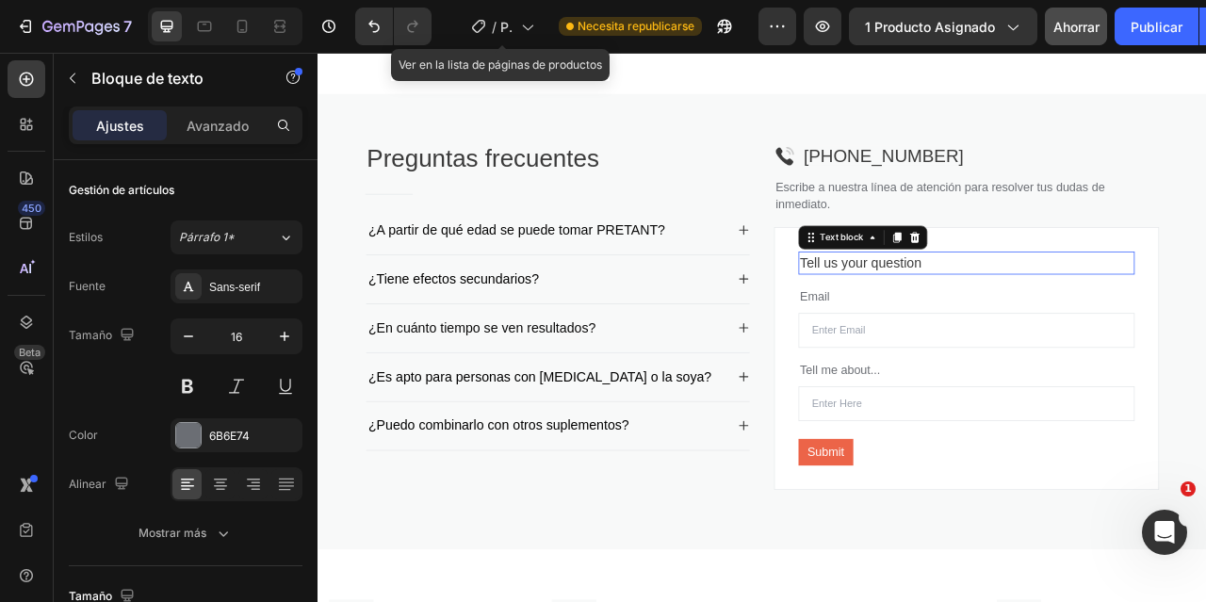
click at [1019, 313] on p "Tell us your question" at bounding box center [1143, 319] width 424 height 25
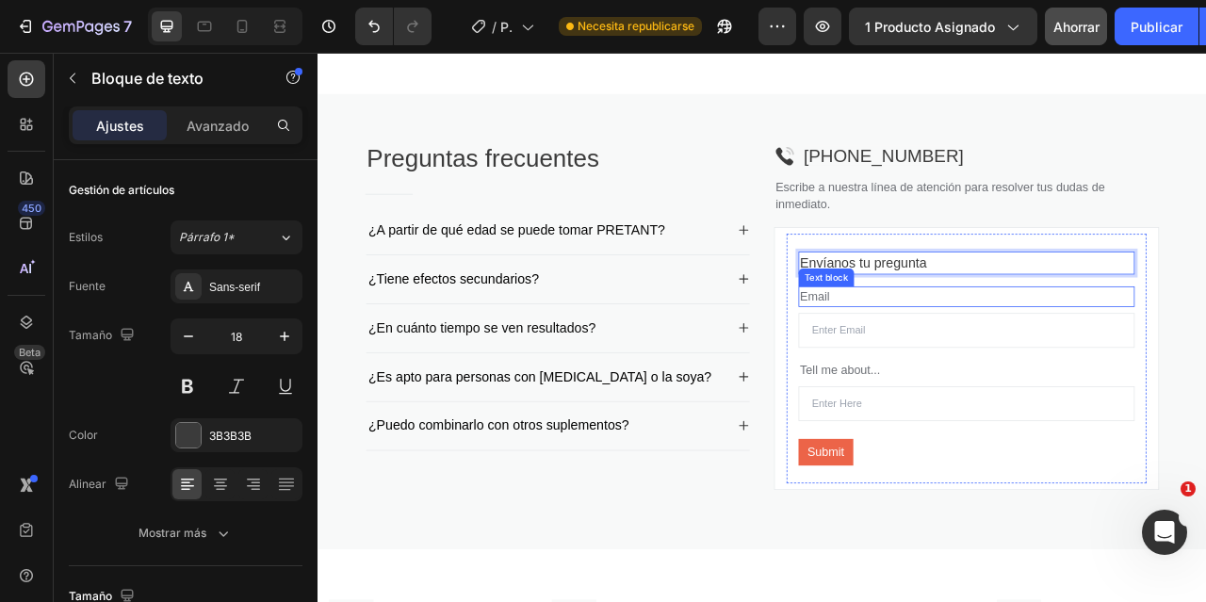
click at [932, 352] on p "Email" at bounding box center [1143, 362] width 424 height 23
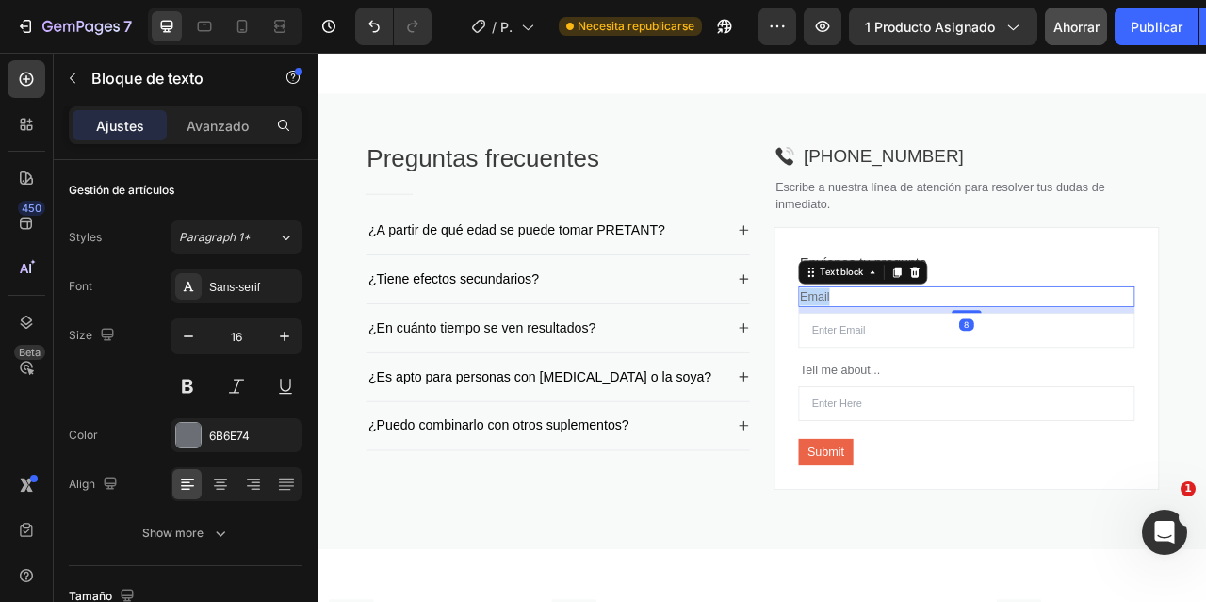
click at [932, 352] on p "Email" at bounding box center [1143, 362] width 424 height 23
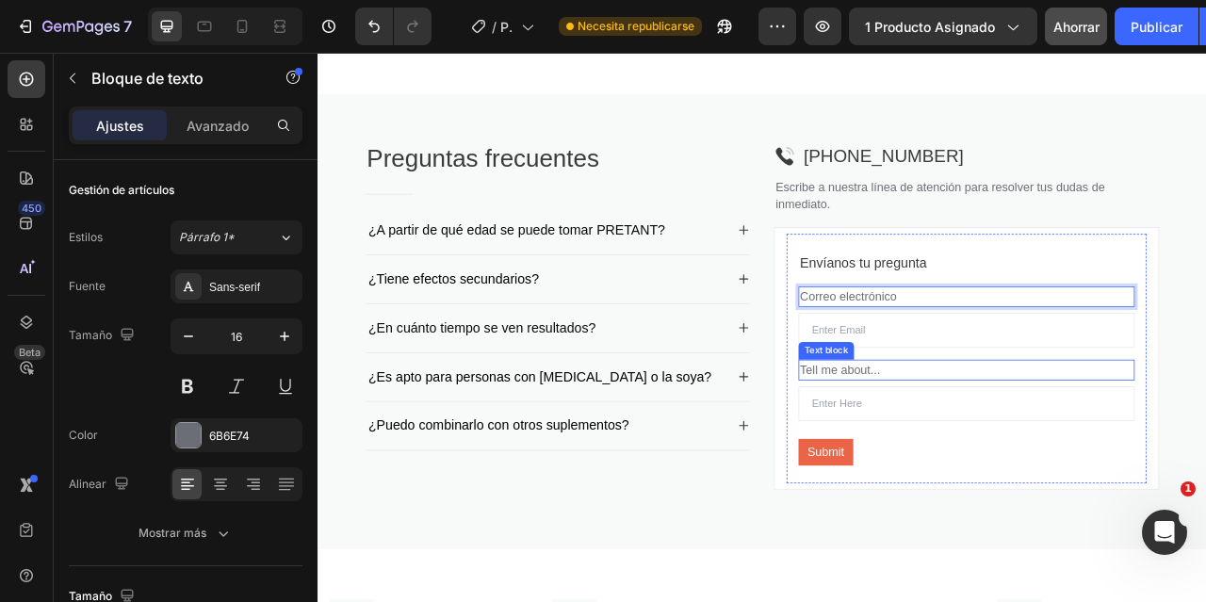
click at [982, 458] on p "Tell me about..." at bounding box center [1143, 456] width 424 height 23
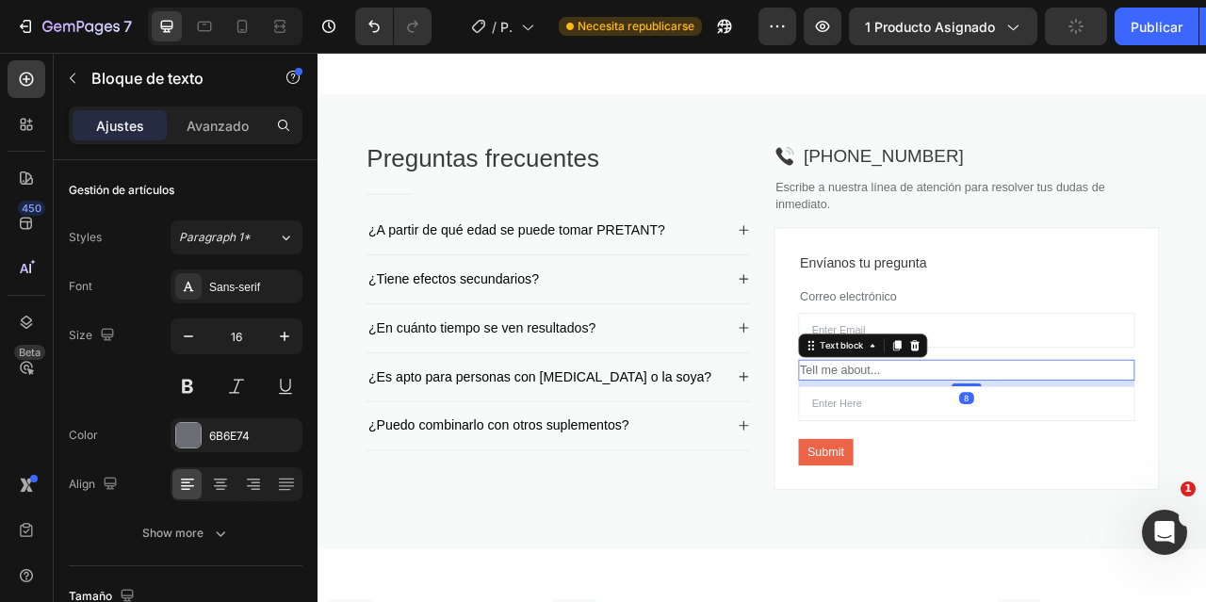
click at [982, 458] on p "Tell me about..." at bounding box center [1143, 456] width 424 height 23
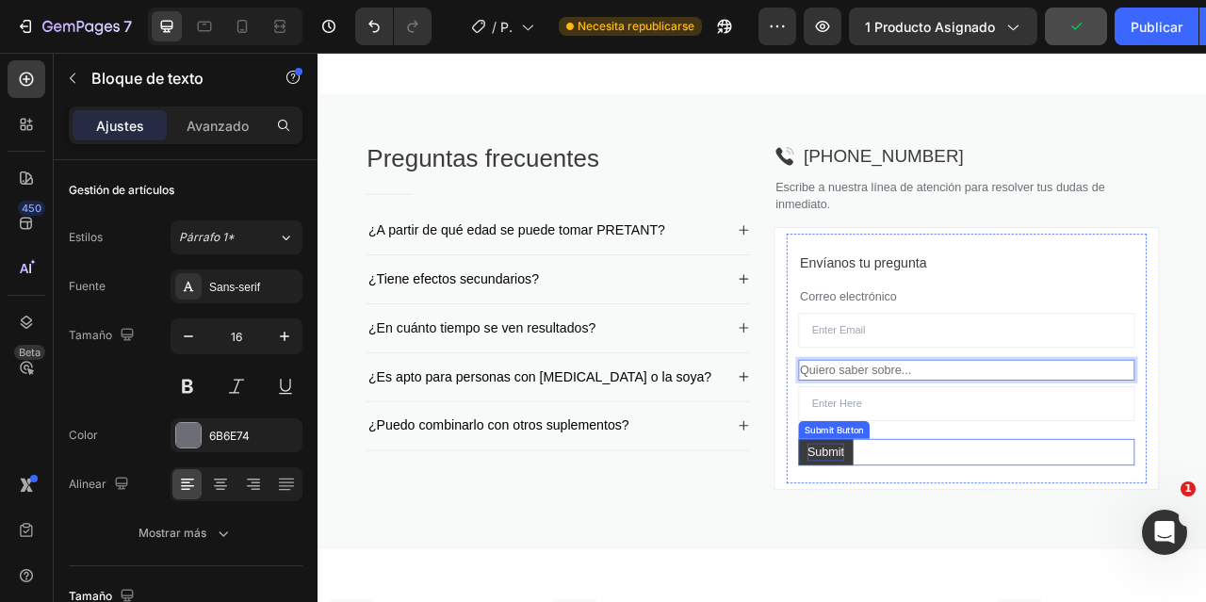
click at [971, 552] on div "Submit" at bounding box center [963, 560] width 47 height 23
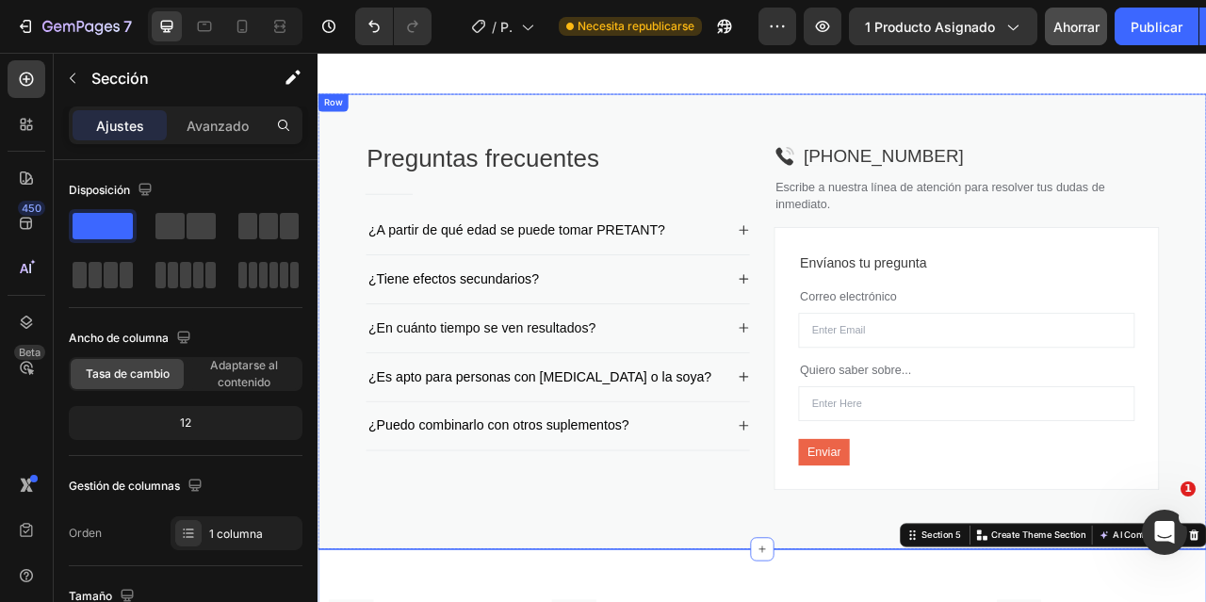
click at [917, 601] on div "Preguntas frecuentes Heading Title Line ¿A partir de qué edad se puede tomar PR…" at bounding box center [882, 394] width 1130 height 579
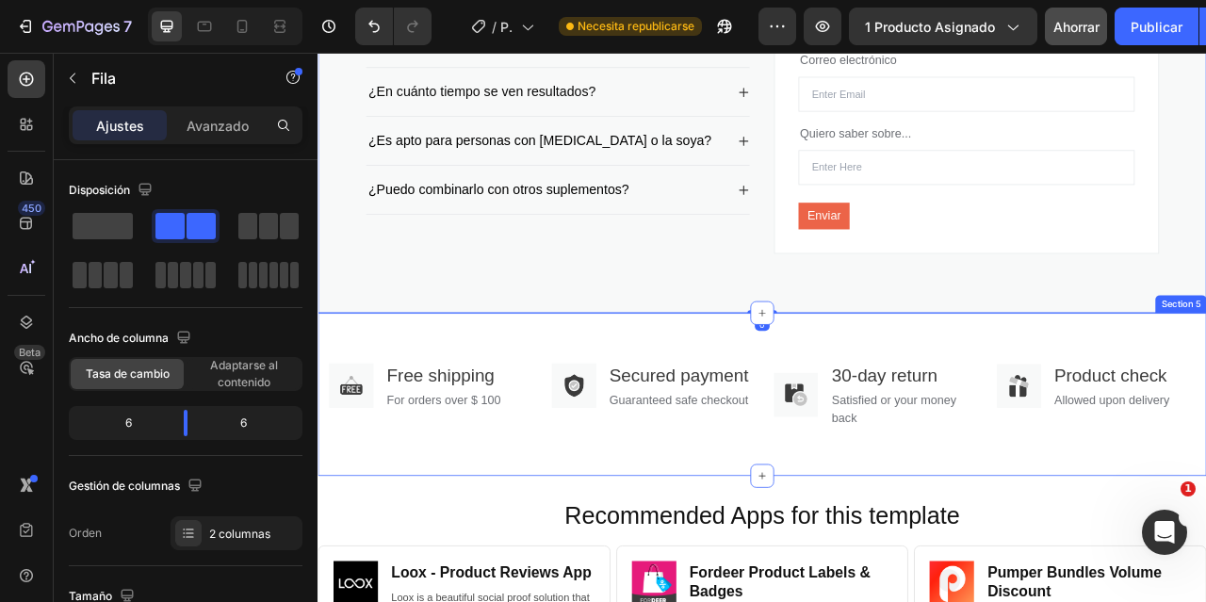
scroll to position [3006, 0]
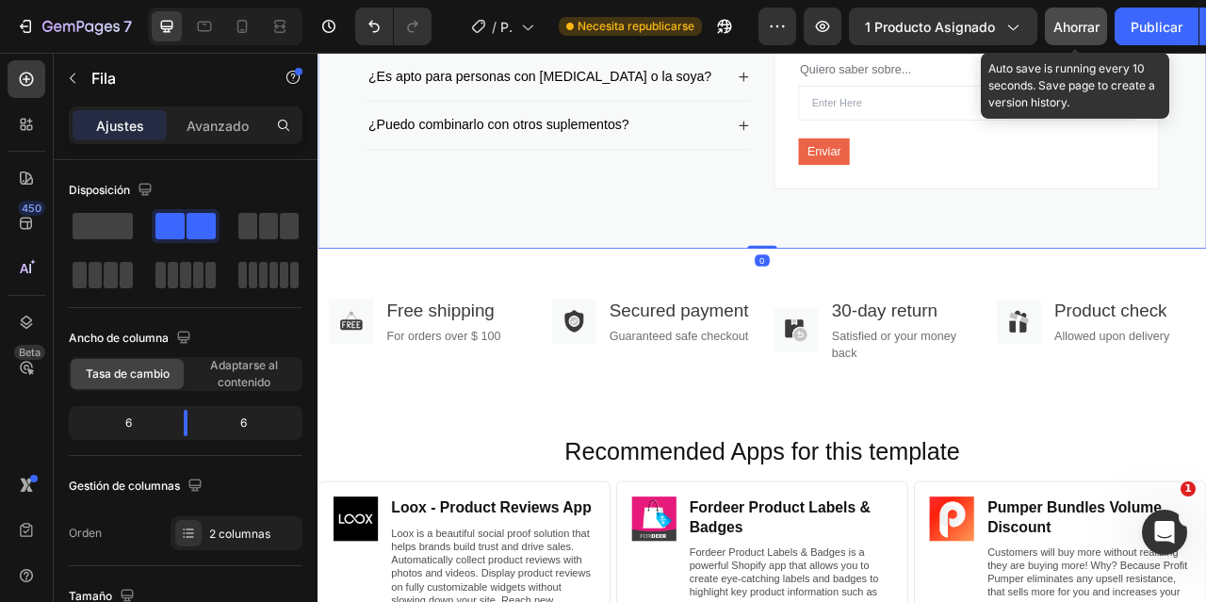
click at [1089, 17] on div "Ahorrar" at bounding box center [1076, 27] width 46 height 20
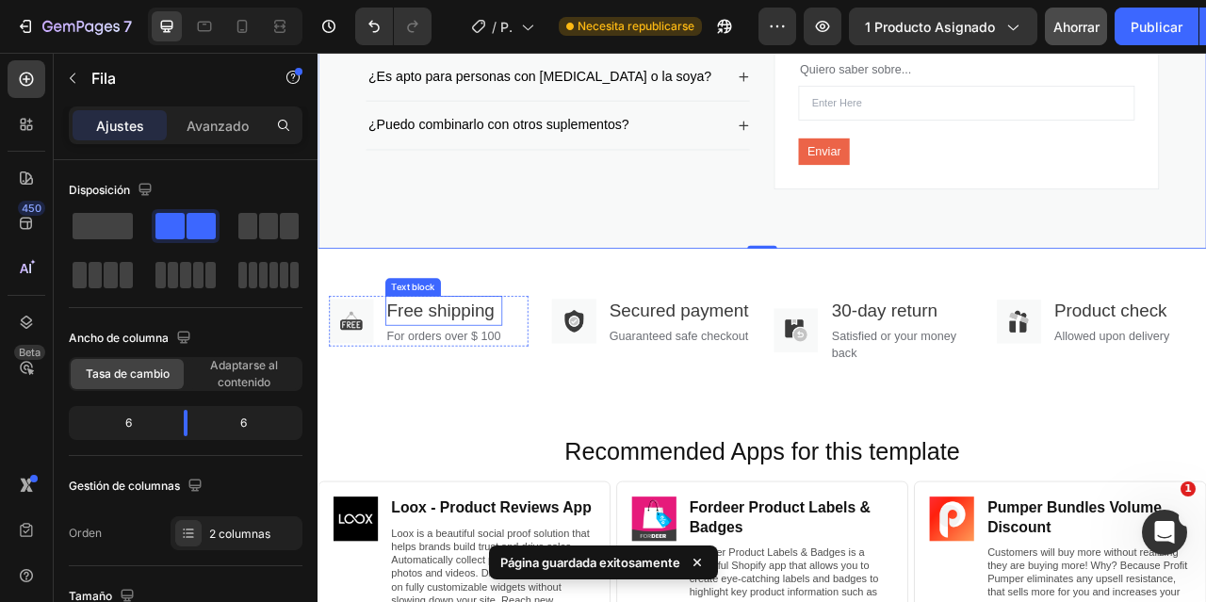
click at [457, 364] on p "Free shipping" at bounding box center [477, 381] width 145 height 34
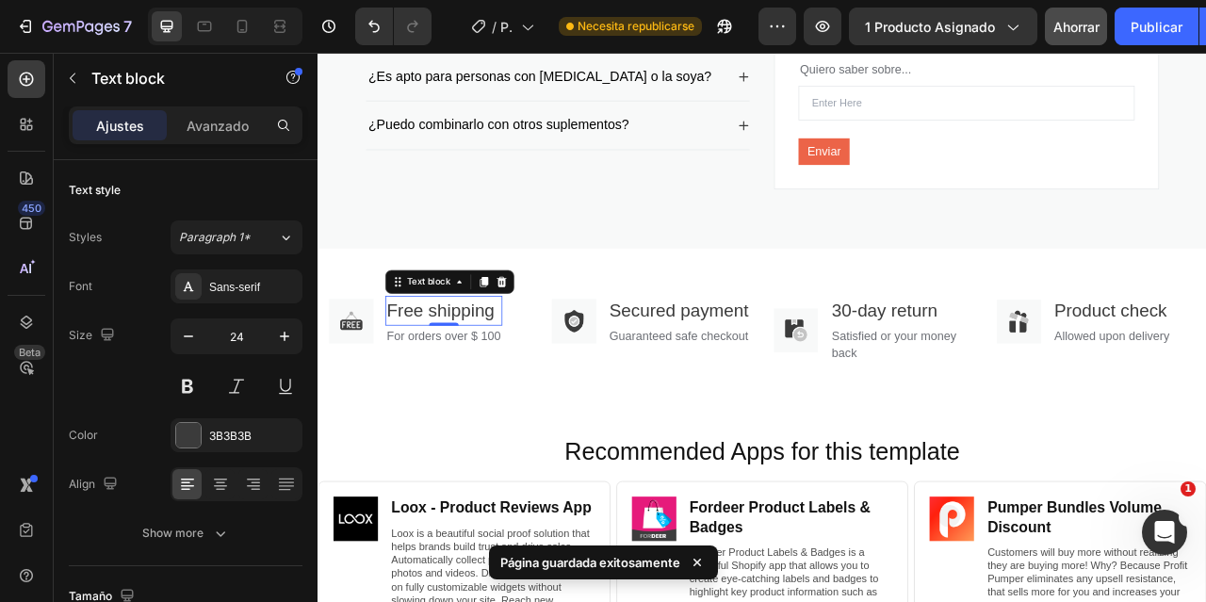
click at [461, 380] on p "Free shipping" at bounding box center [477, 381] width 145 height 34
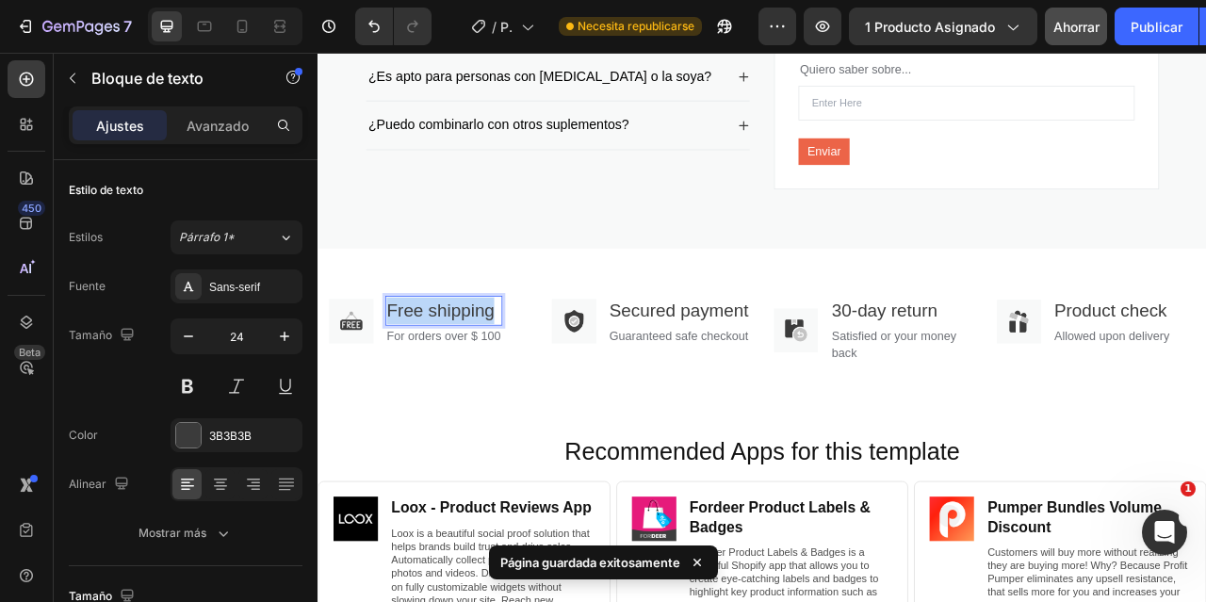
click at [461, 380] on p "Free shipping" at bounding box center [477, 381] width 145 height 34
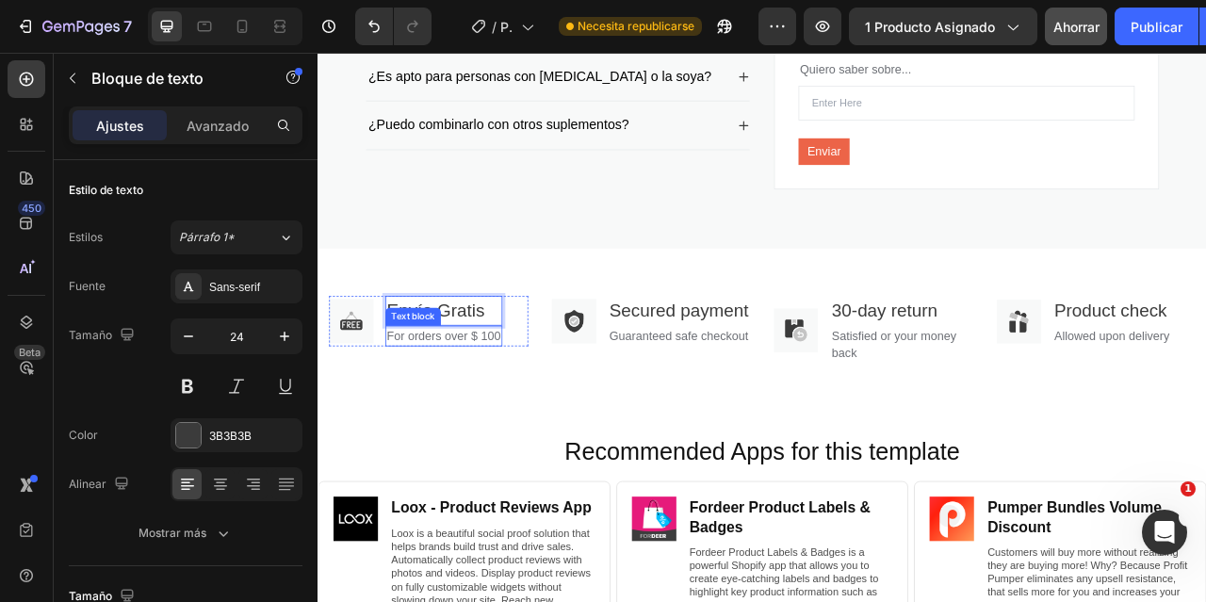
click at [472, 415] on p "For orders over $ 100" at bounding box center [477, 412] width 145 height 23
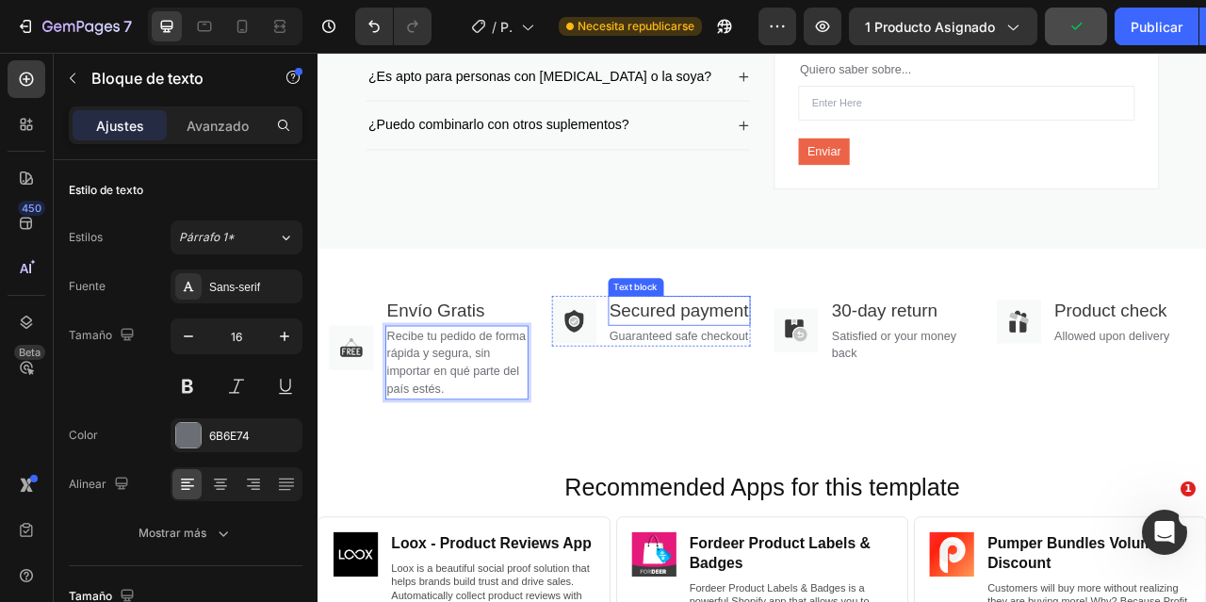
click at [710, 381] on p "Secured payment" at bounding box center [777, 381] width 177 height 34
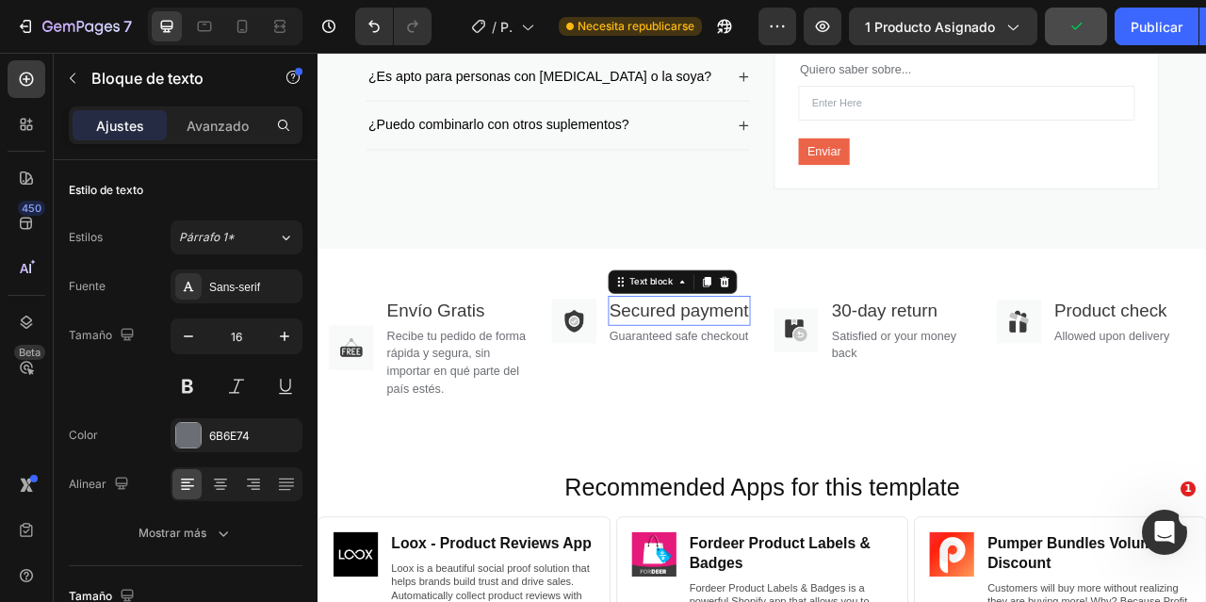
click at [710, 381] on p "Secured payment" at bounding box center [777, 381] width 177 height 34
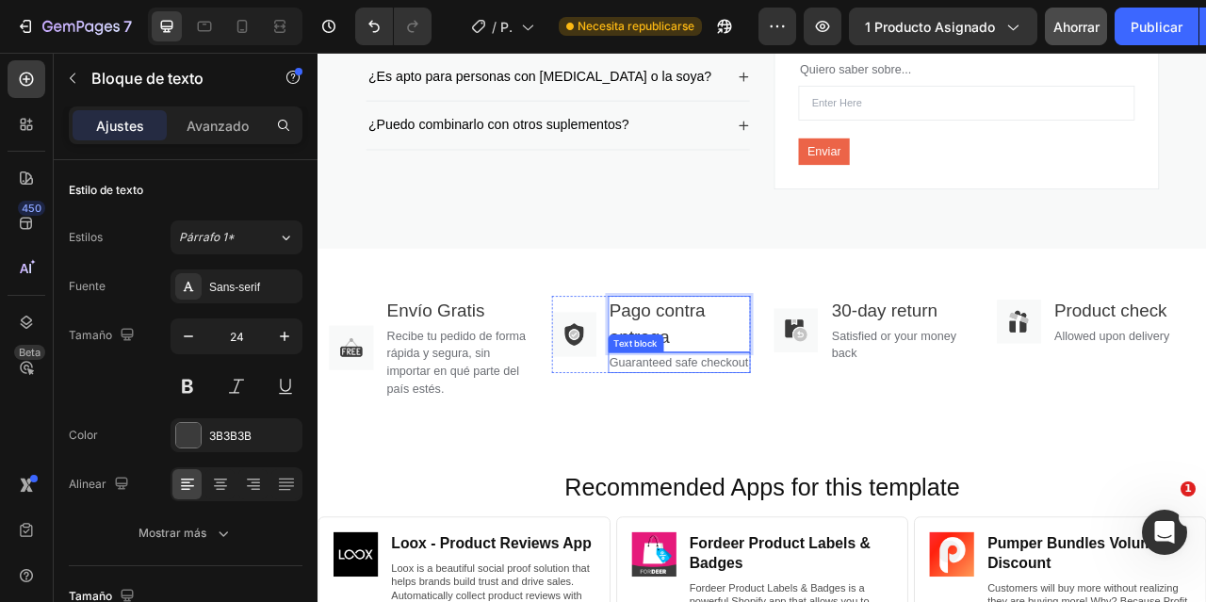
click at [715, 458] on p "Guaranteed safe checkout" at bounding box center [778, 446] width 178 height 23
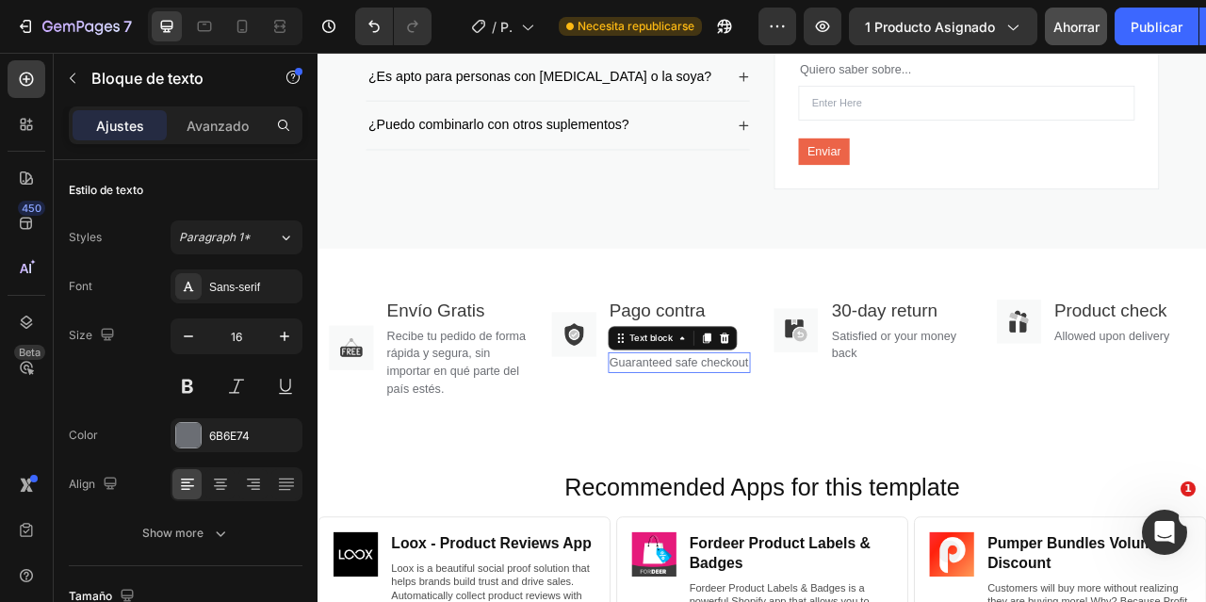
click at [715, 458] on p "Guaranteed safe checkout" at bounding box center [778, 446] width 178 height 23
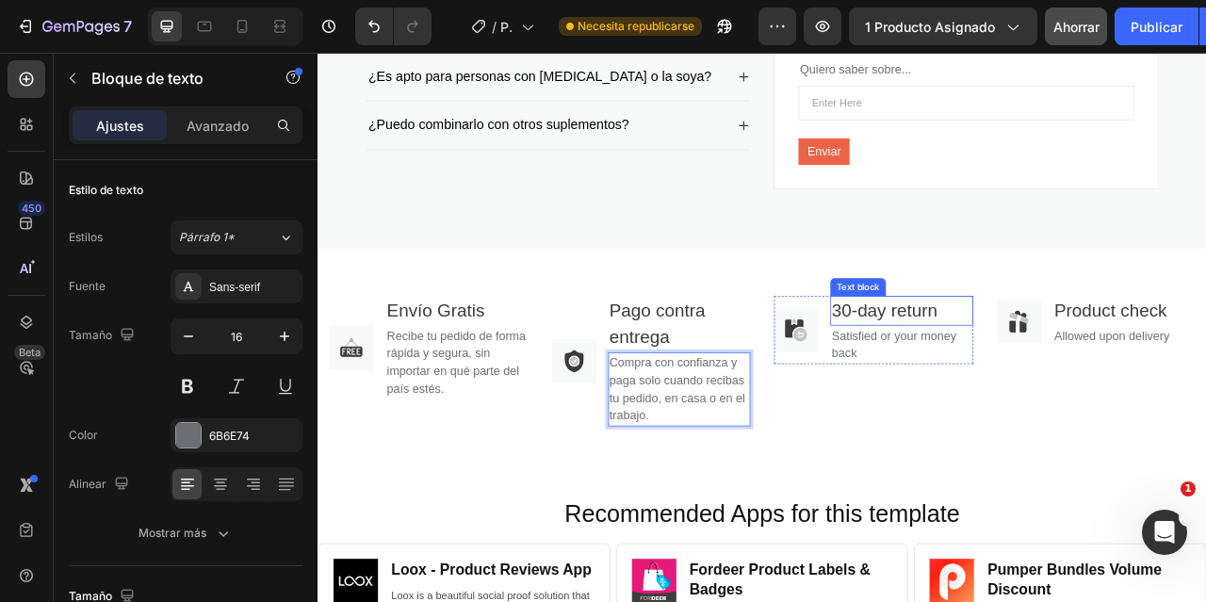
click at [1041, 377] on p "30-day return" at bounding box center [1060, 381] width 178 height 34
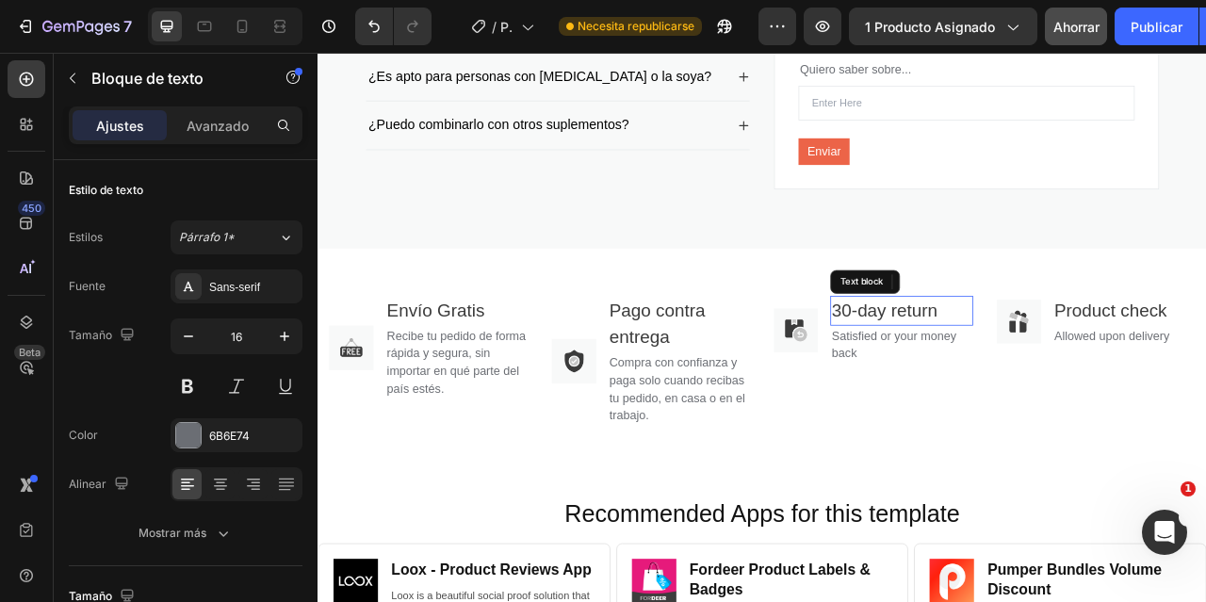
click at [1041, 377] on p "30-day return" at bounding box center [1060, 381] width 178 height 34
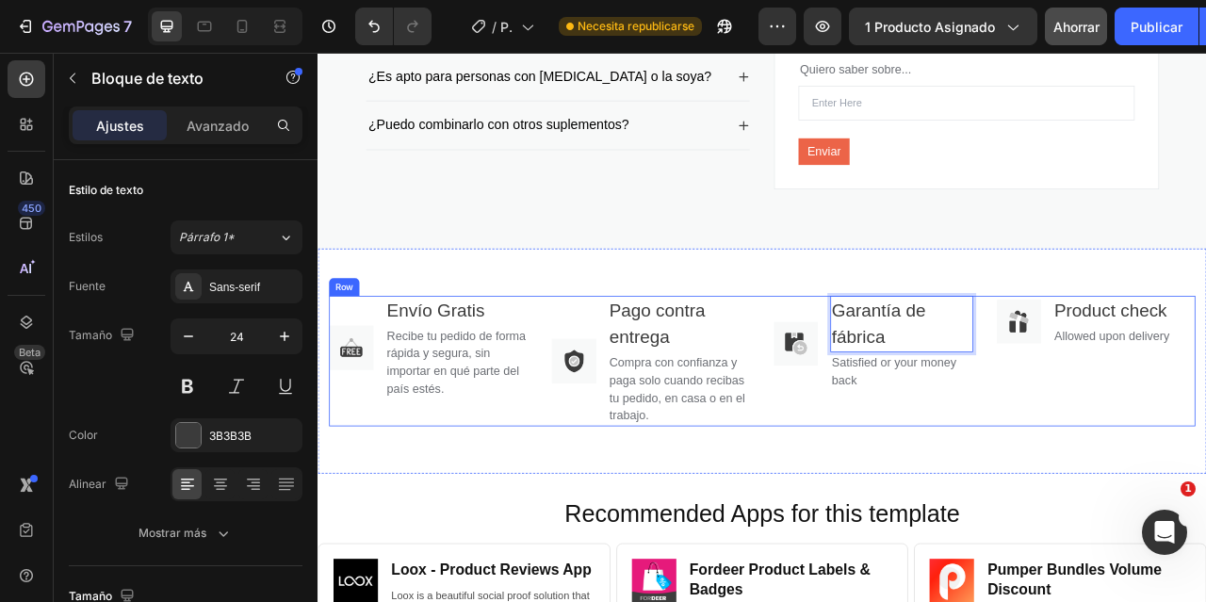
click at [991, 455] on p "Satisfied or your money back" at bounding box center [1060, 457] width 178 height 45
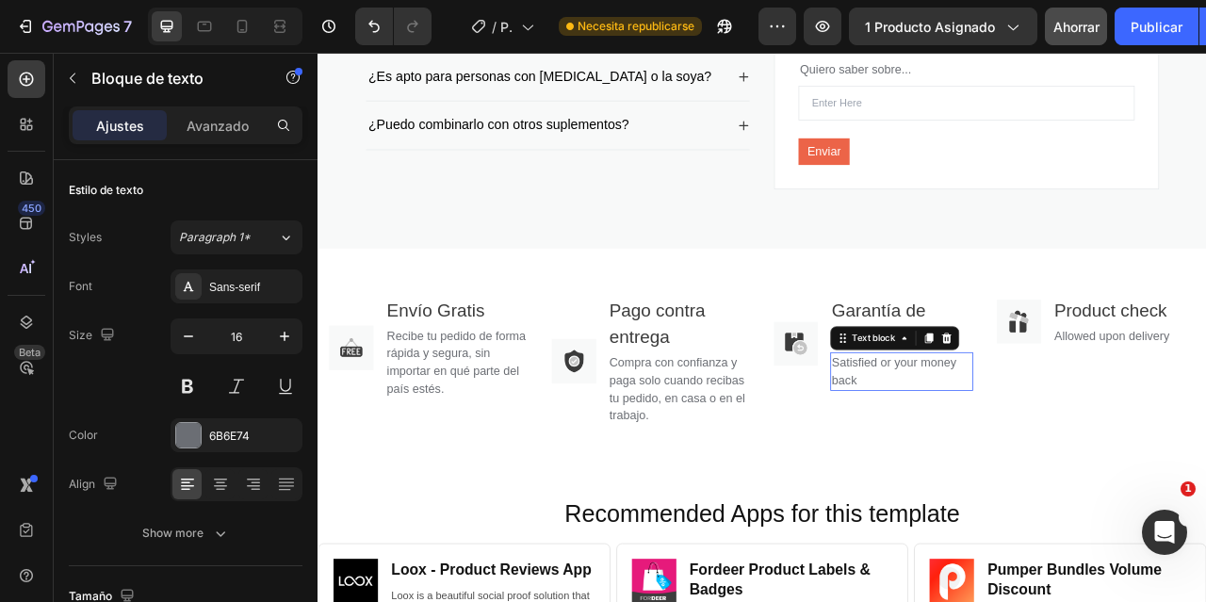
click at [991, 455] on p "Satisfied or your money back" at bounding box center [1060, 457] width 178 height 45
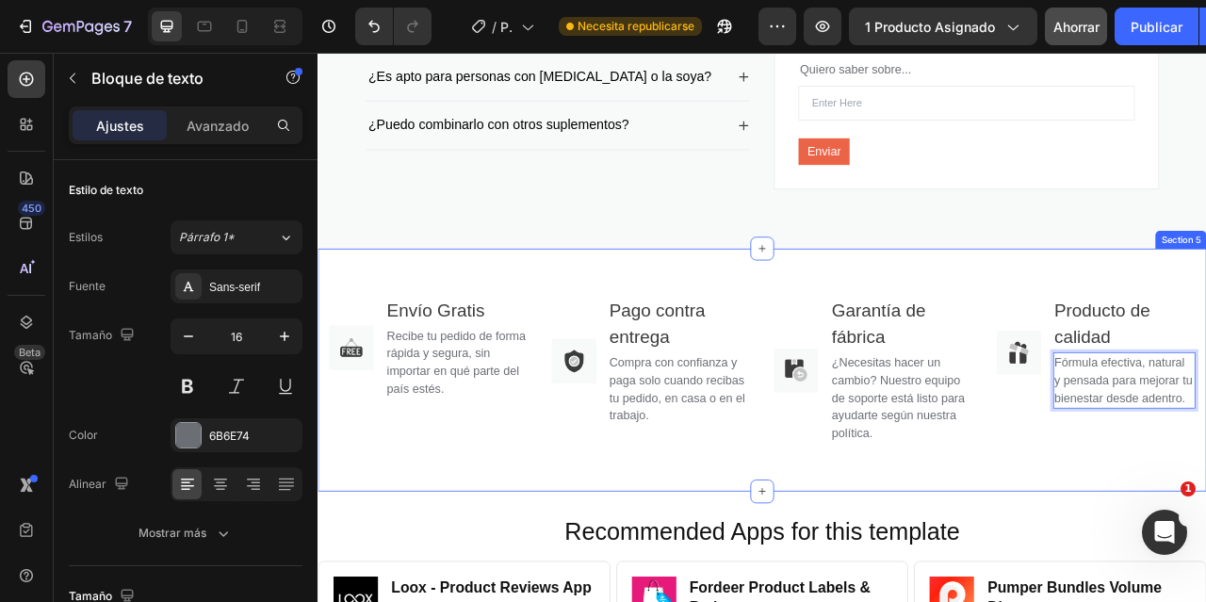
click at [1171, 321] on div "Image Envío Gratis Text block Recibe tu pedido de forma rápida y segura, sin im…" at bounding box center [882, 455] width 1130 height 309
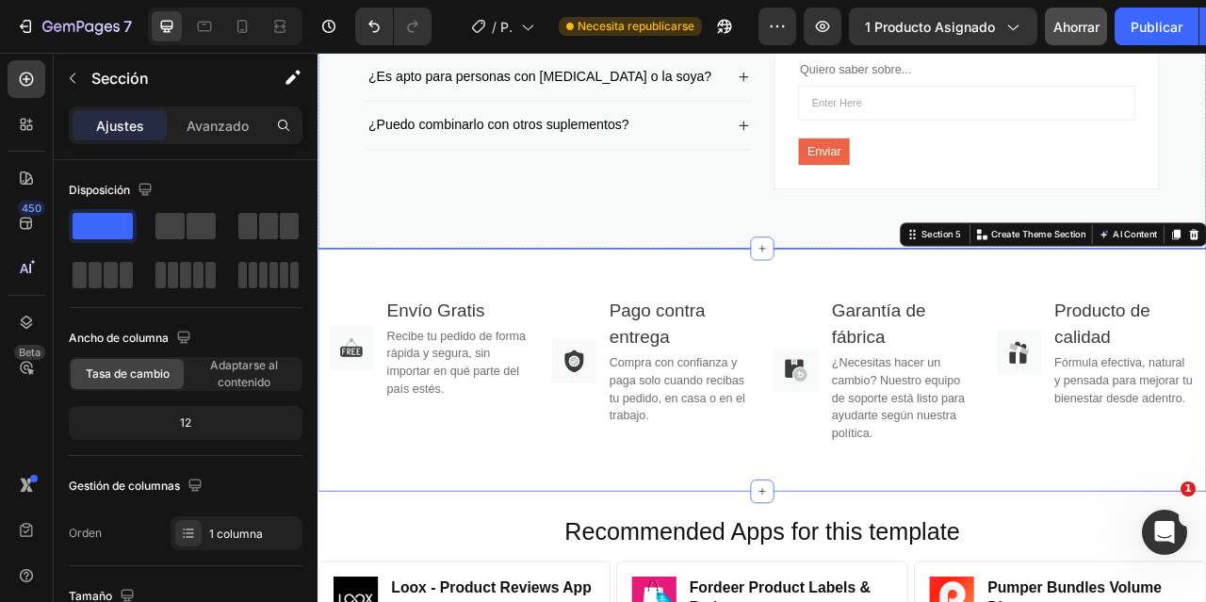
click at [953, 250] on div "Image [PHONE_NUMBER] Text block Row Escribe a nuestra línea de atención para re…" at bounding box center [1143, 19] width 490 height 474
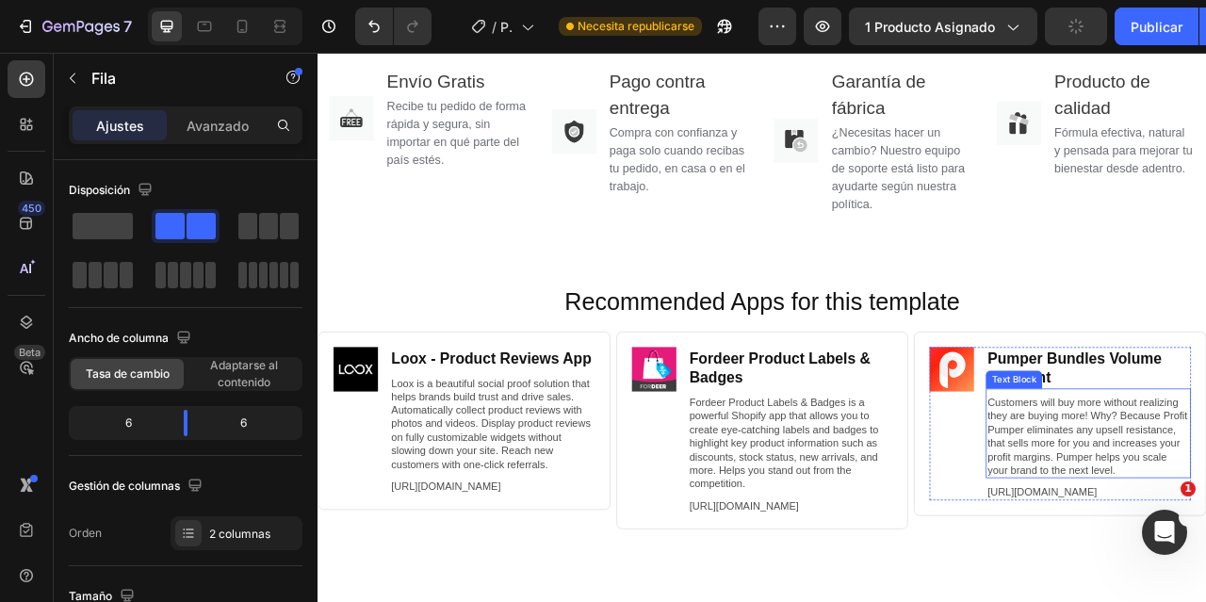
scroll to position [3477, 0]
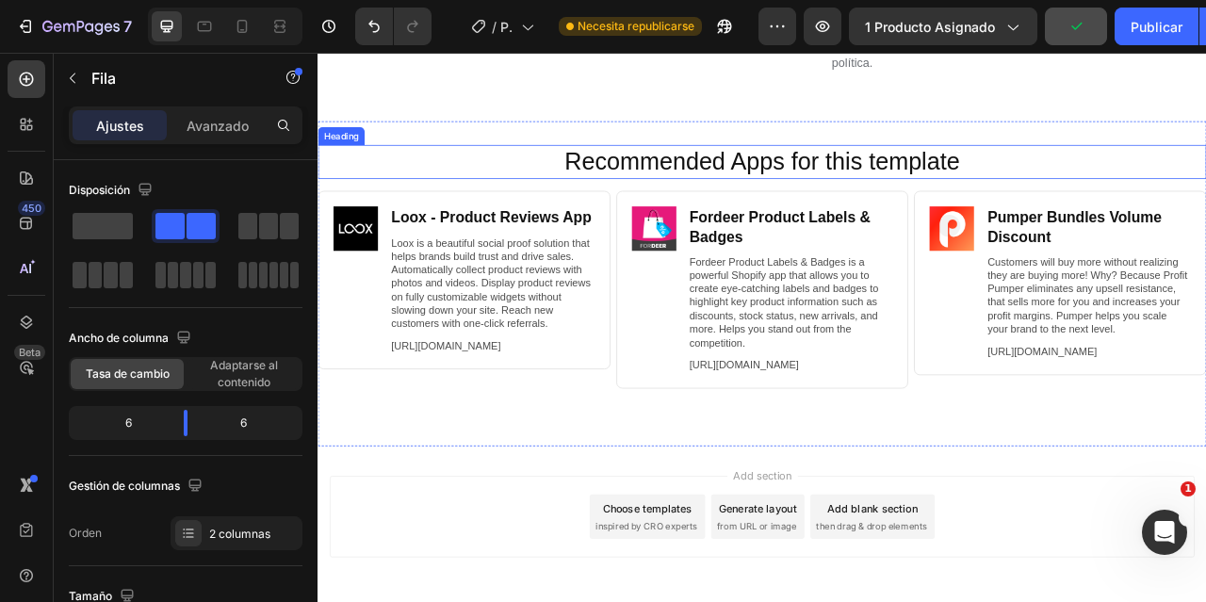
click at [1205, 194] on h2 "Recommended Apps for this template" at bounding box center [882, 191] width 1093 height 43
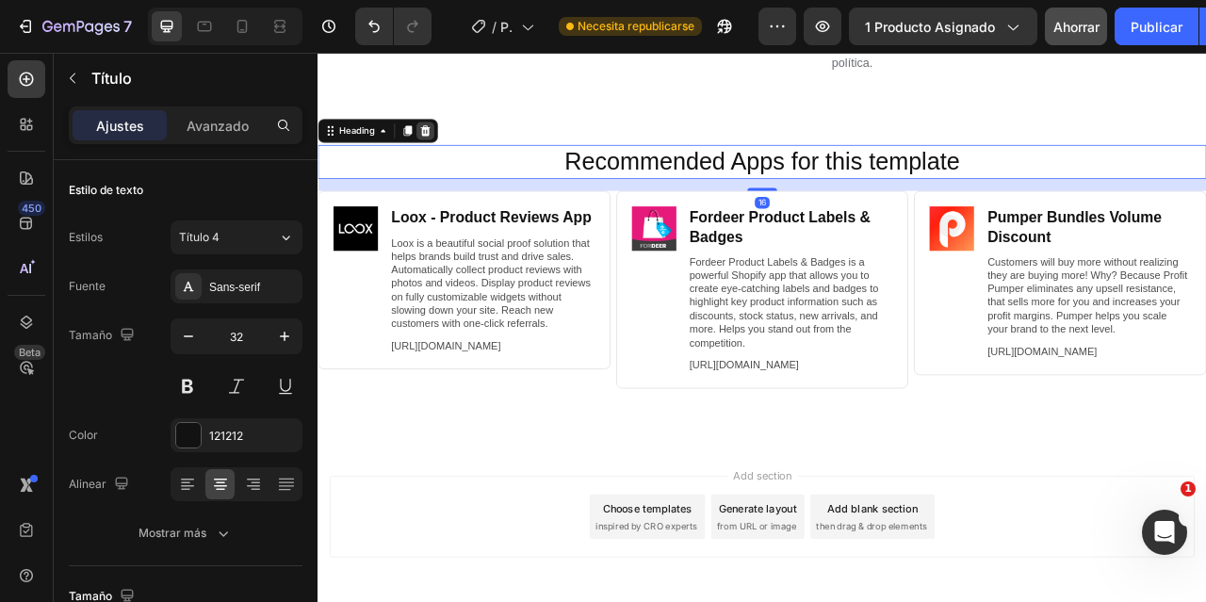
click at [455, 155] on icon at bounding box center [454, 151] width 12 height 13
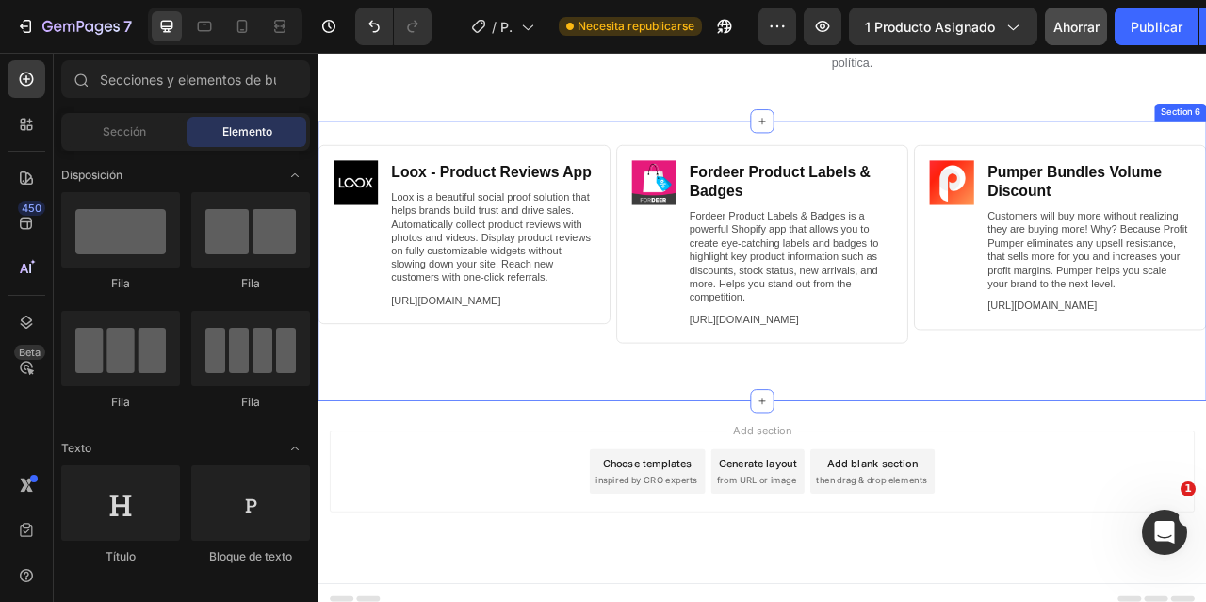
click at [823, 152] on div "Image Loox ‑ Product Reviews App Heading Loox is a beautiful social proof solut…" at bounding box center [882, 317] width 1130 height 356
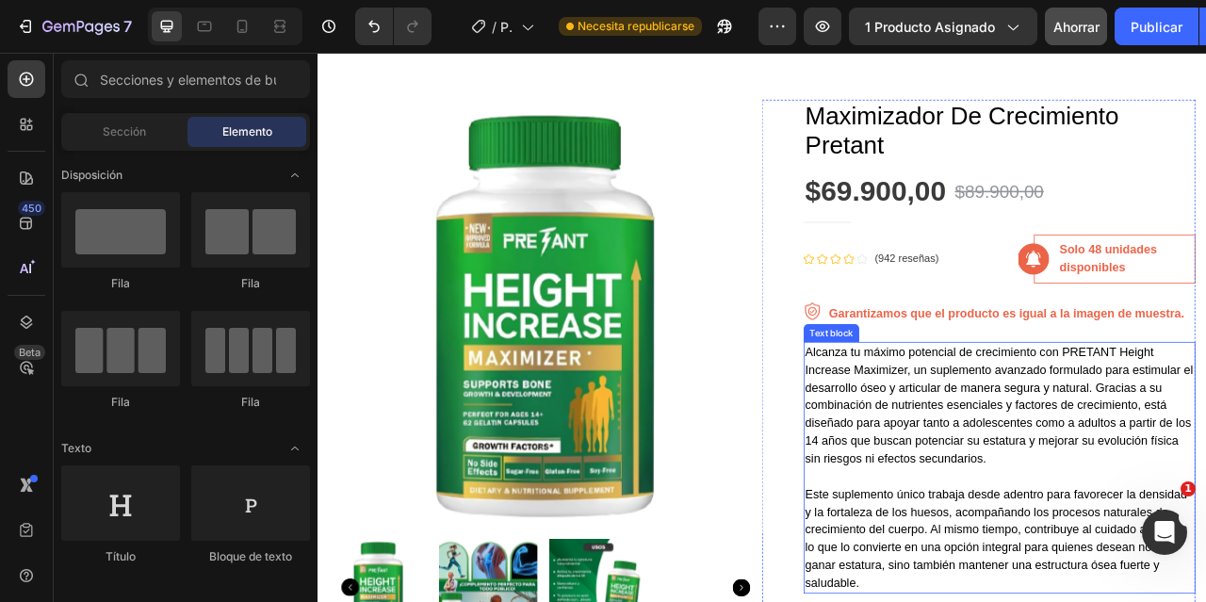
scroll to position [0, 0]
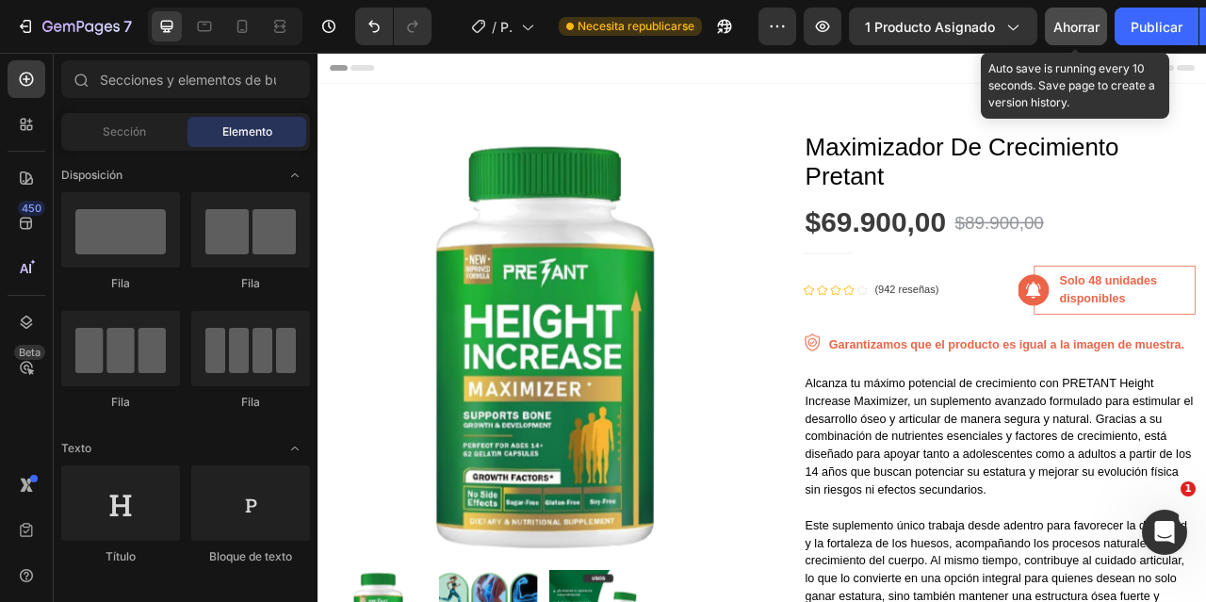
click at [1066, 35] on div "Ahorrar" at bounding box center [1076, 27] width 46 height 20
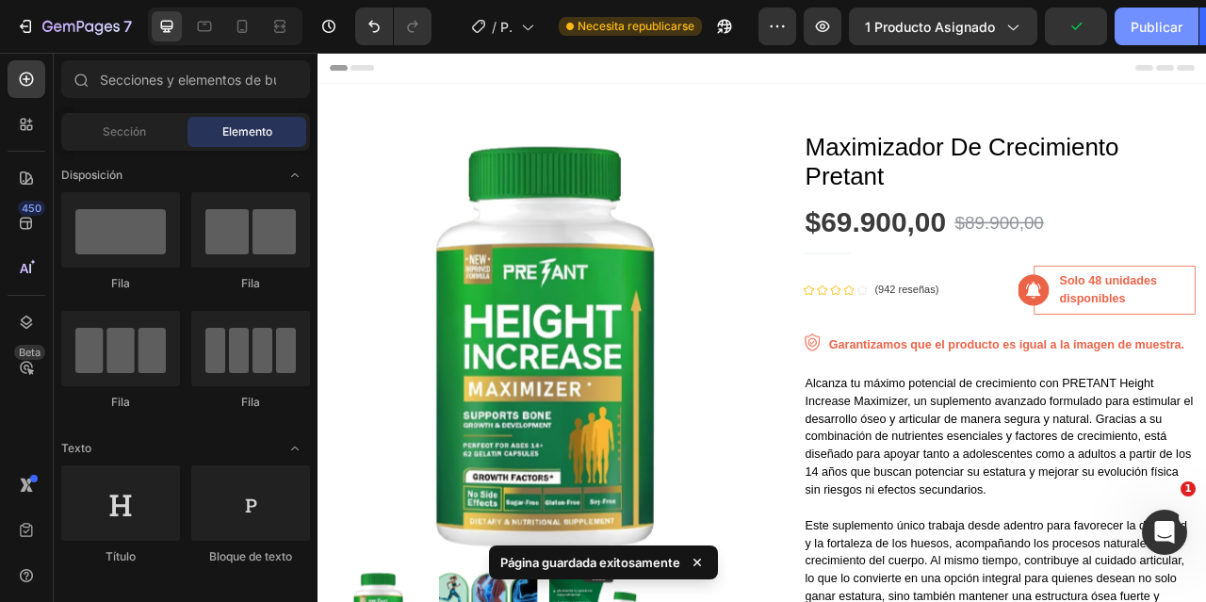
click at [1156, 34] on font "Publicar" at bounding box center [1156, 27] width 52 height 16
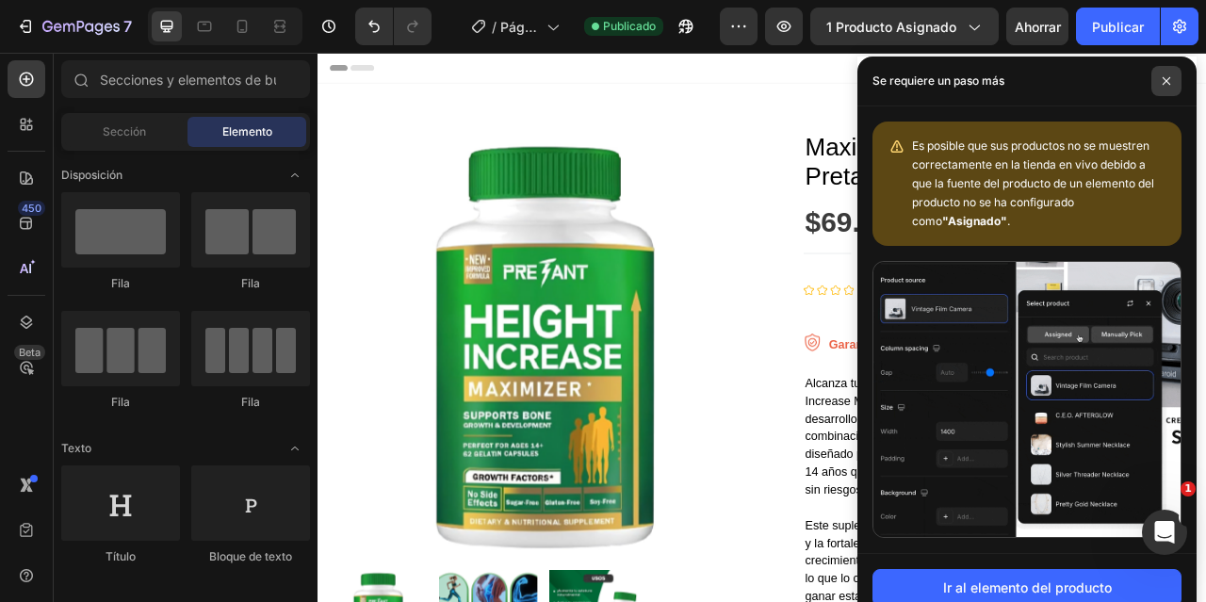
click at [1172, 75] on span at bounding box center [1166, 81] width 30 height 30
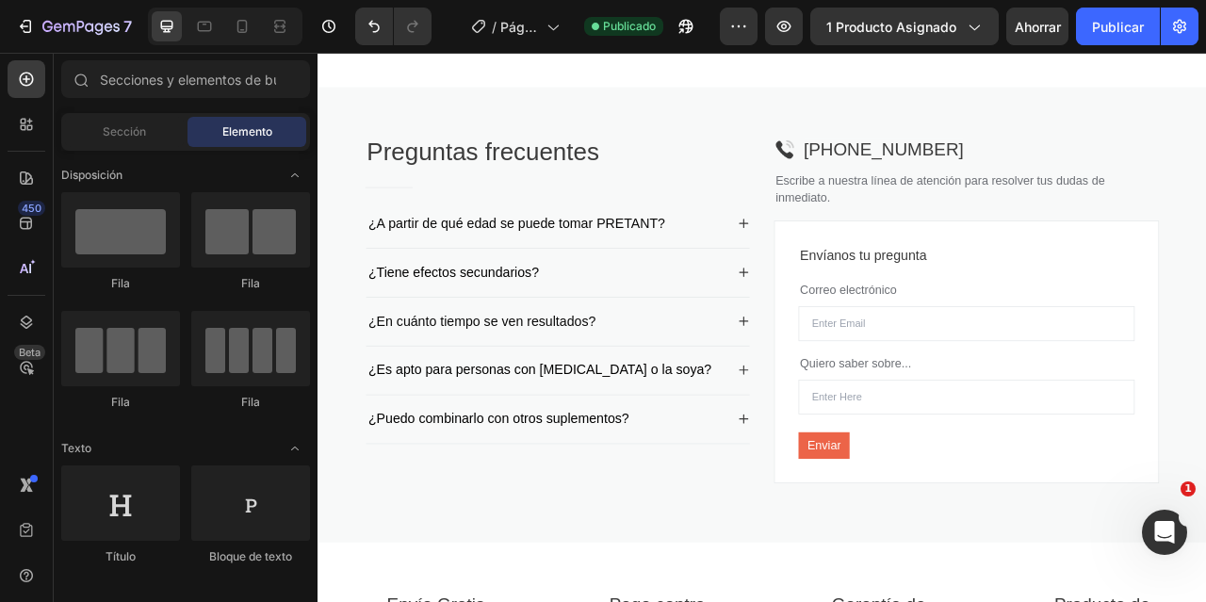
scroll to position [3136, 0]
